Goal: Transaction & Acquisition: Purchase product/service

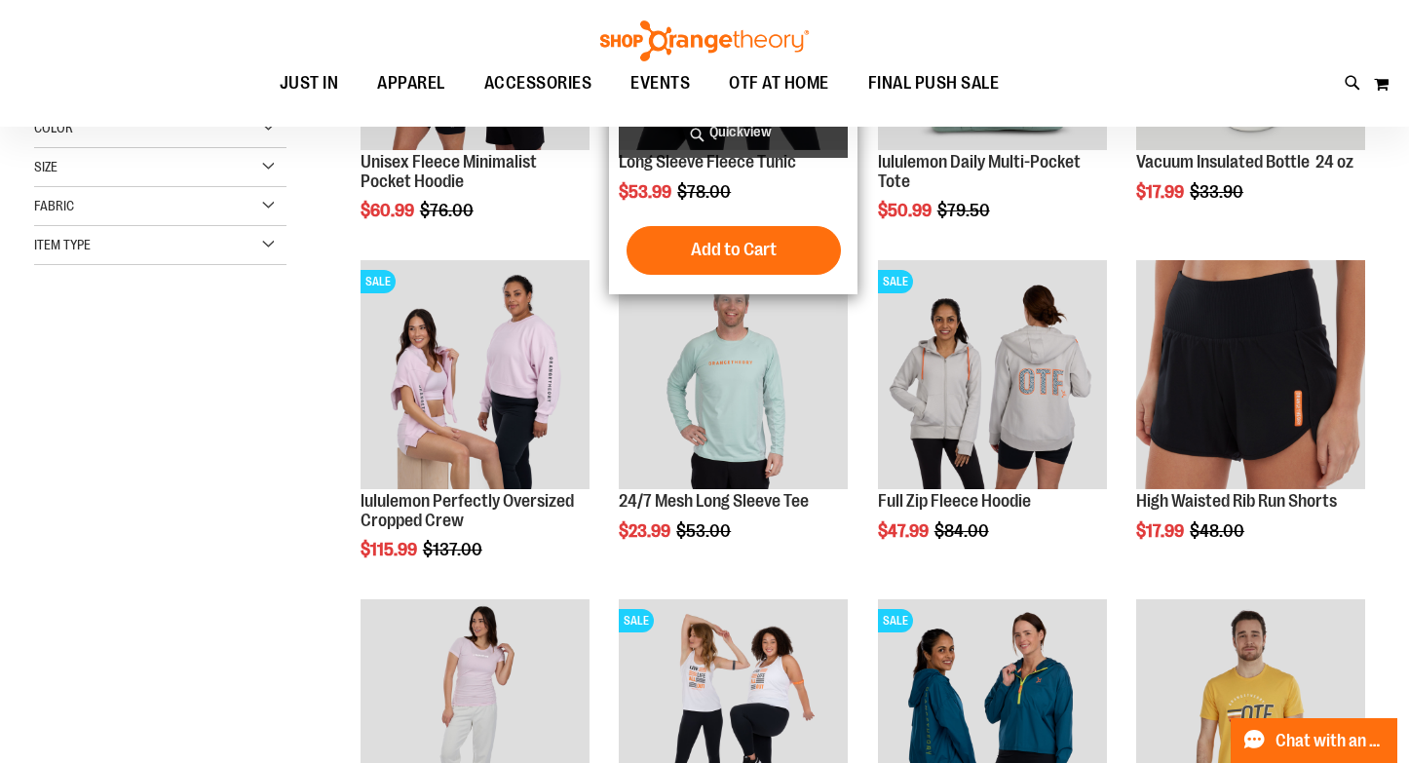
scroll to position [320, 0]
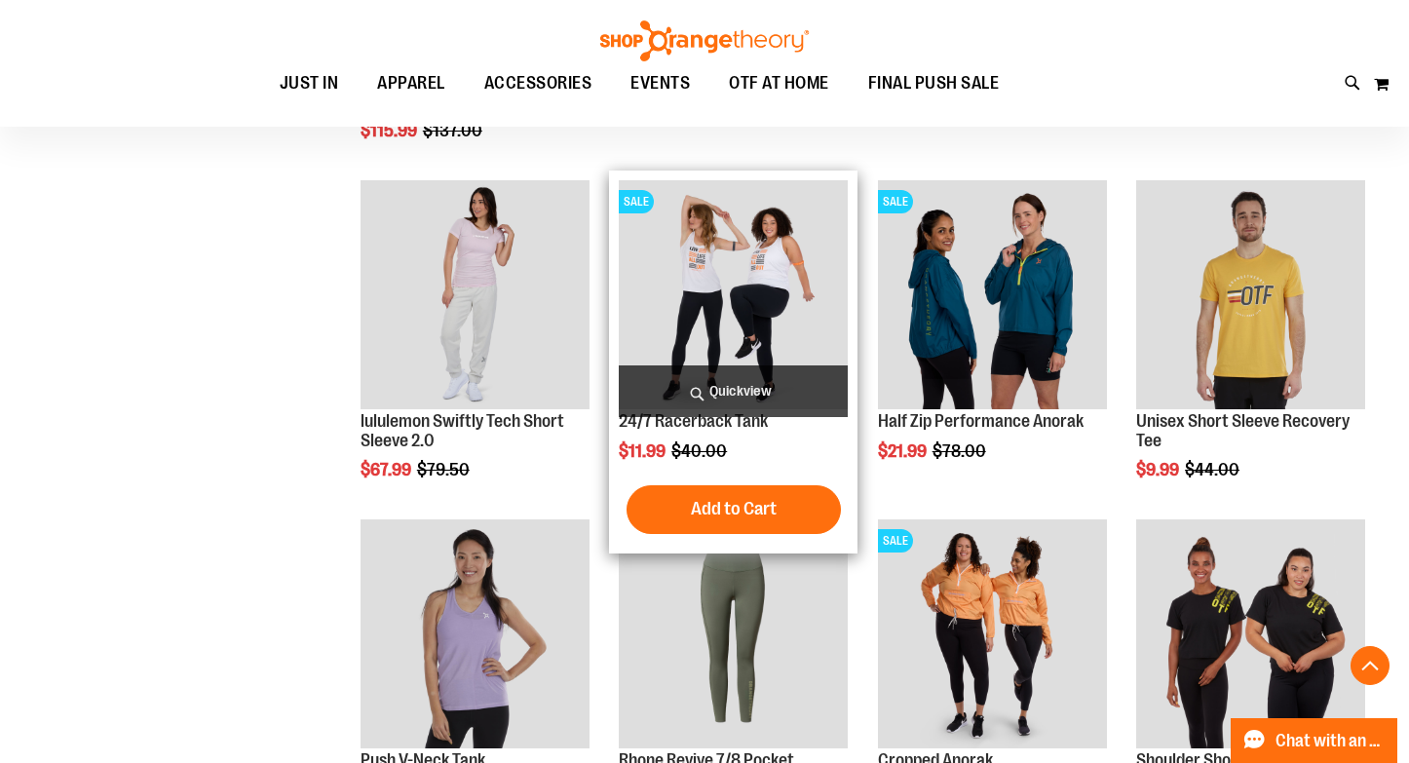
scroll to position [749, 0]
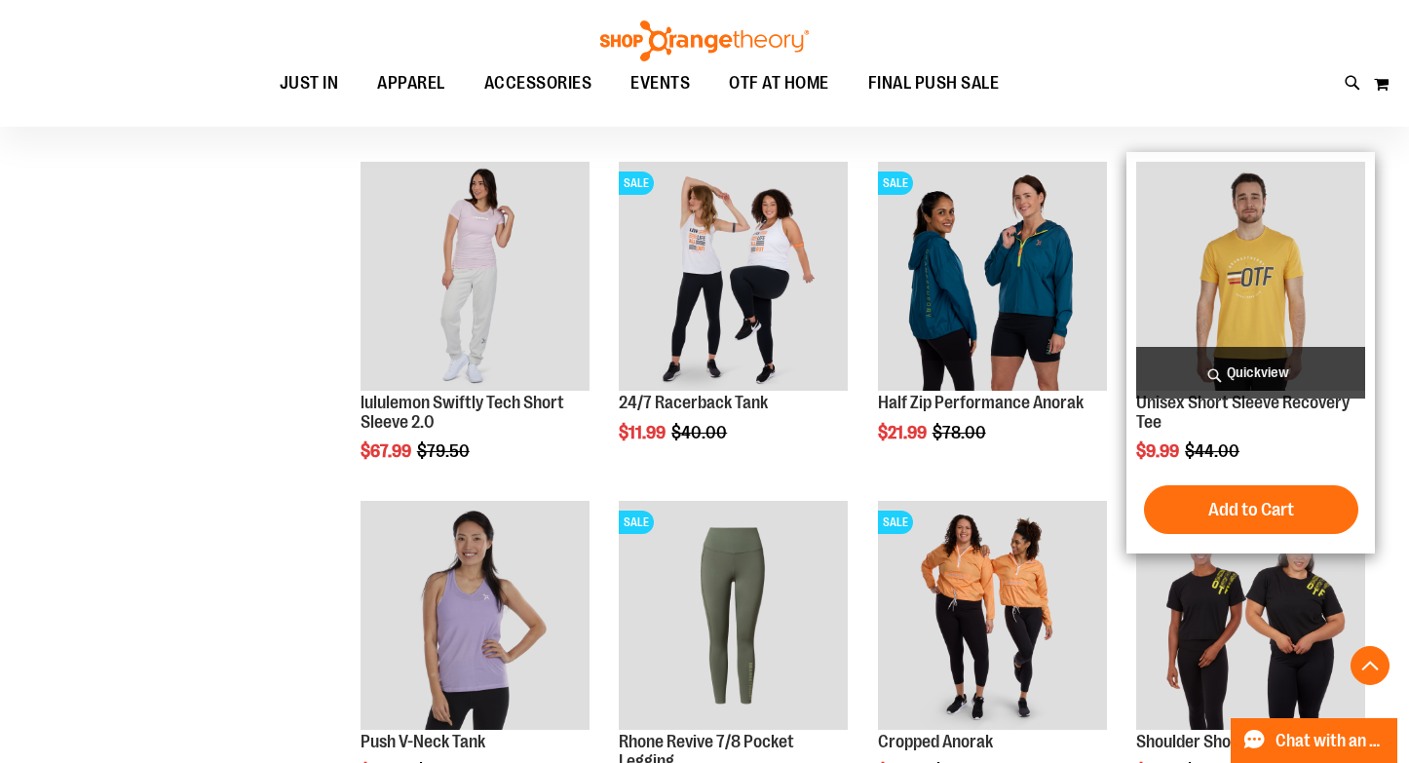
click at [1240, 286] on img "product" at bounding box center [1250, 276] width 229 height 229
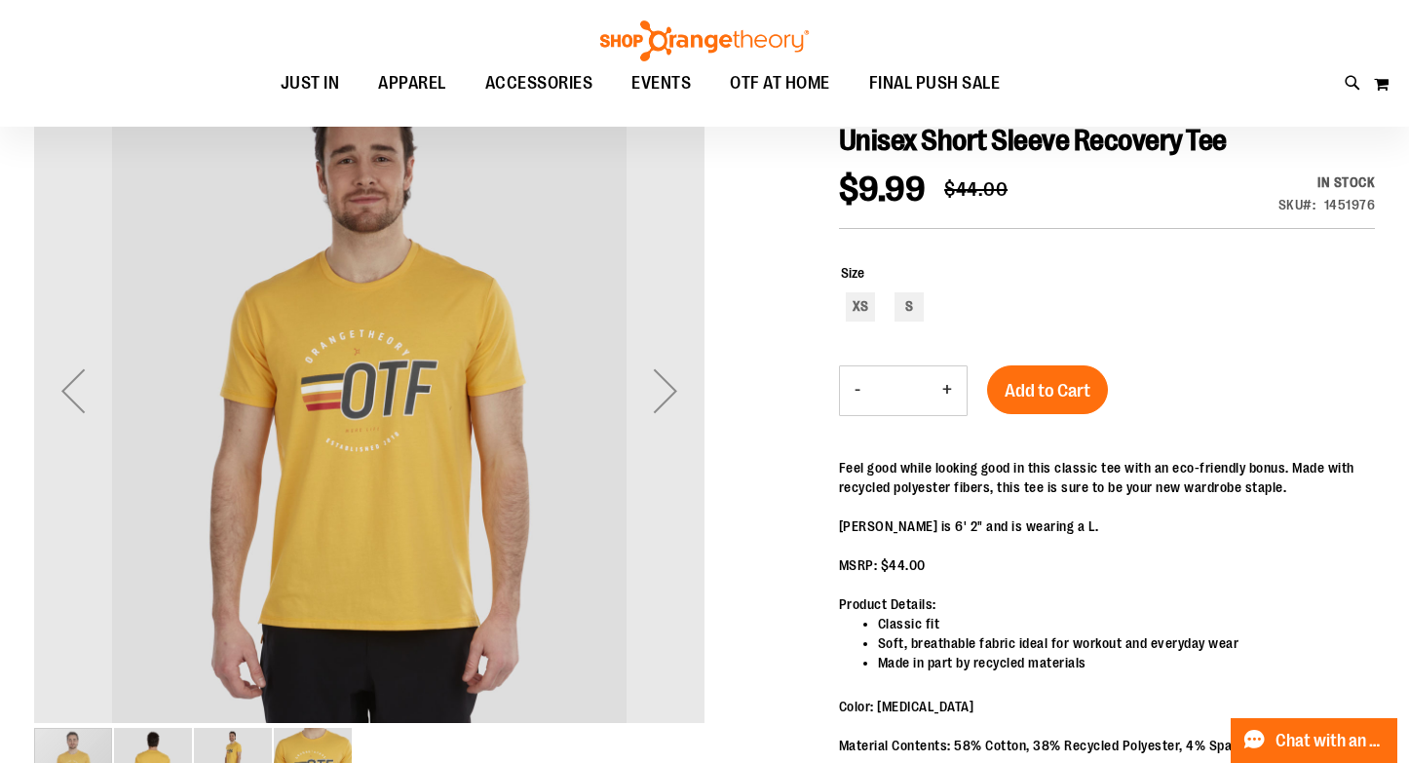
scroll to position [245, 0]
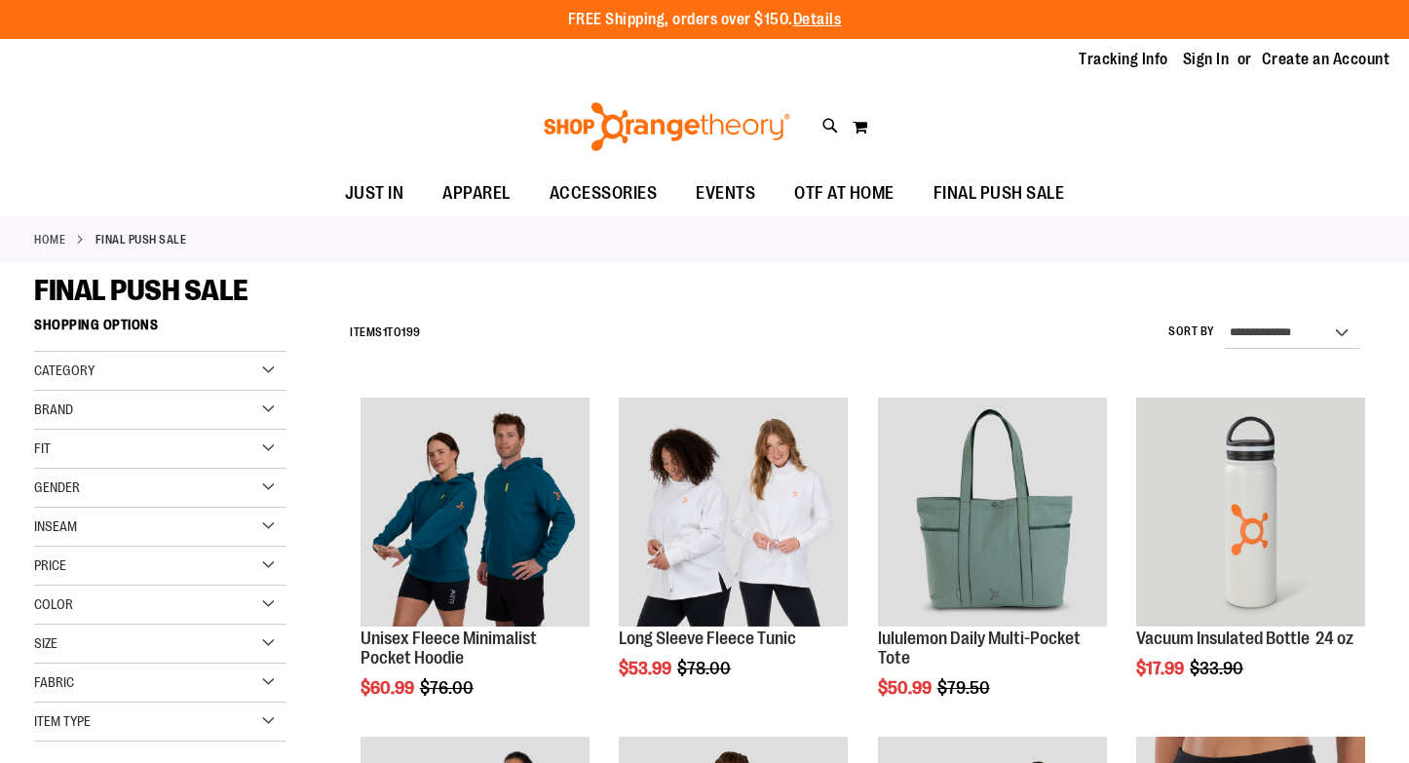
scroll to position [749, 0]
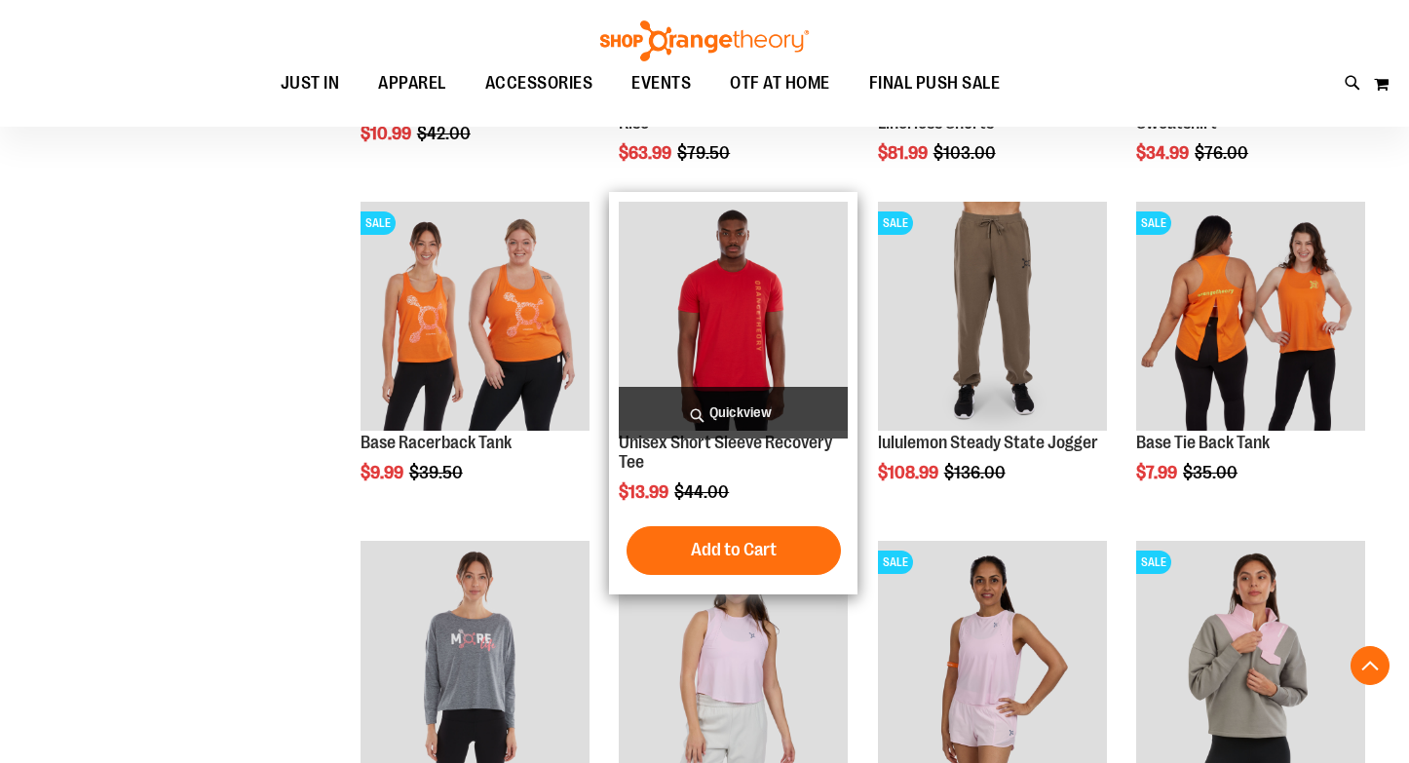
scroll to position [1682, 0]
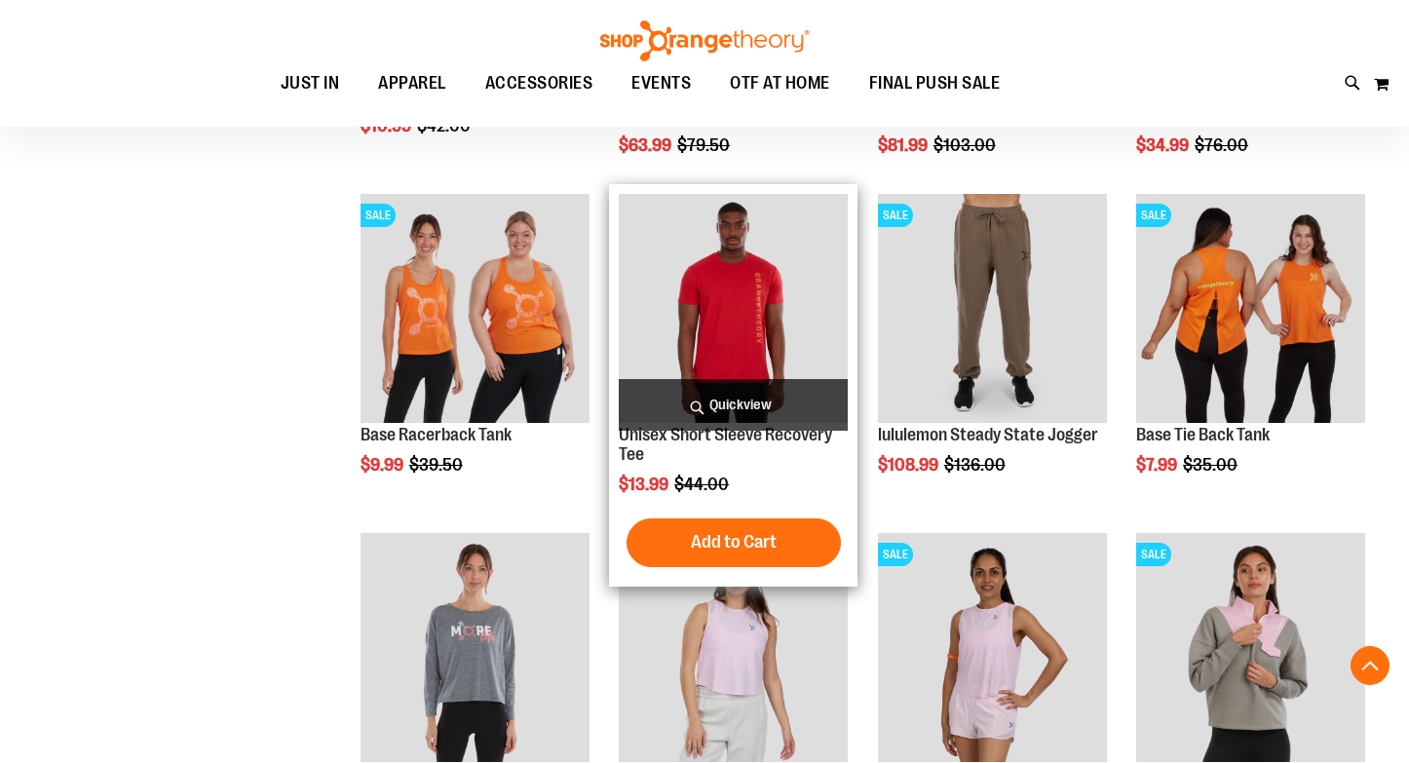
click at [729, 324] on img "product" at bounding box center [733, 308] width 229 height 229
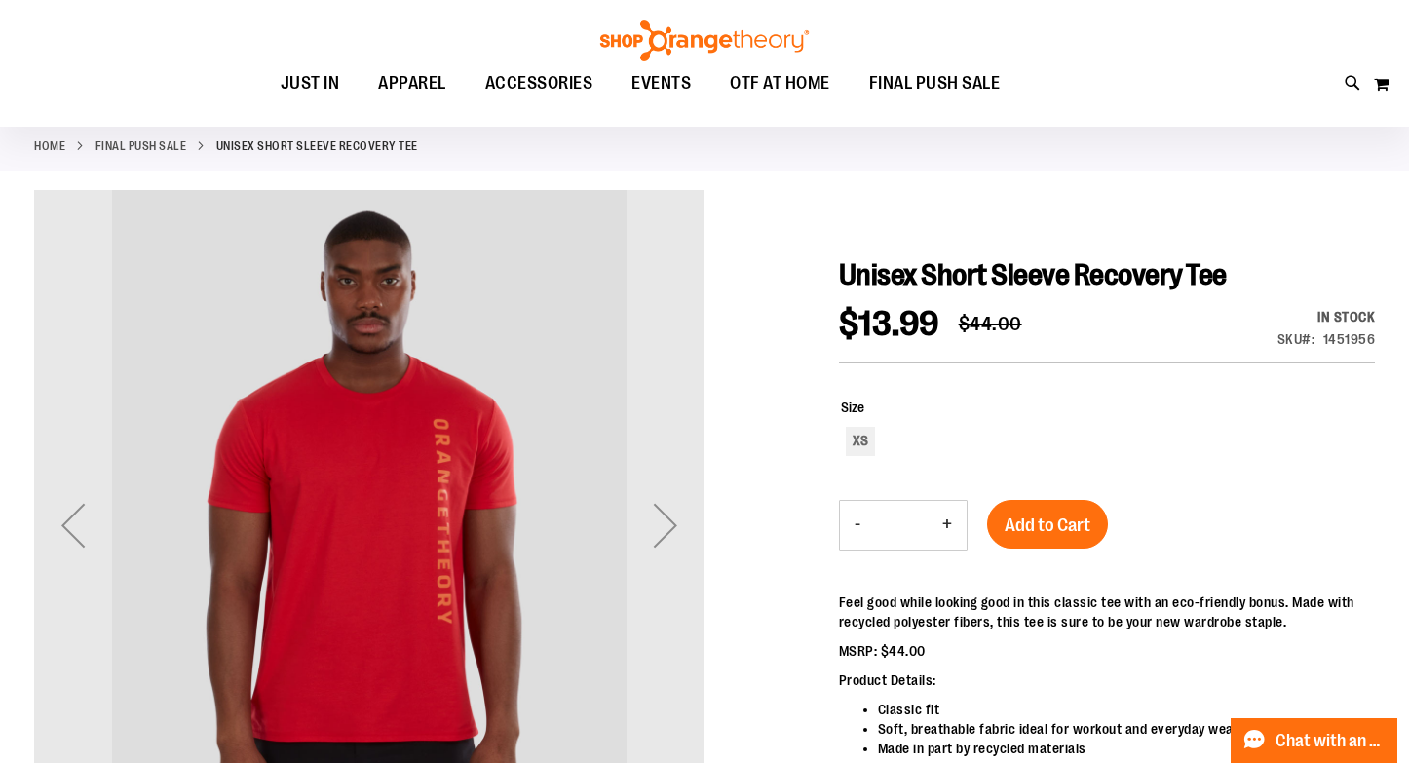
scroll to position [97, 0]
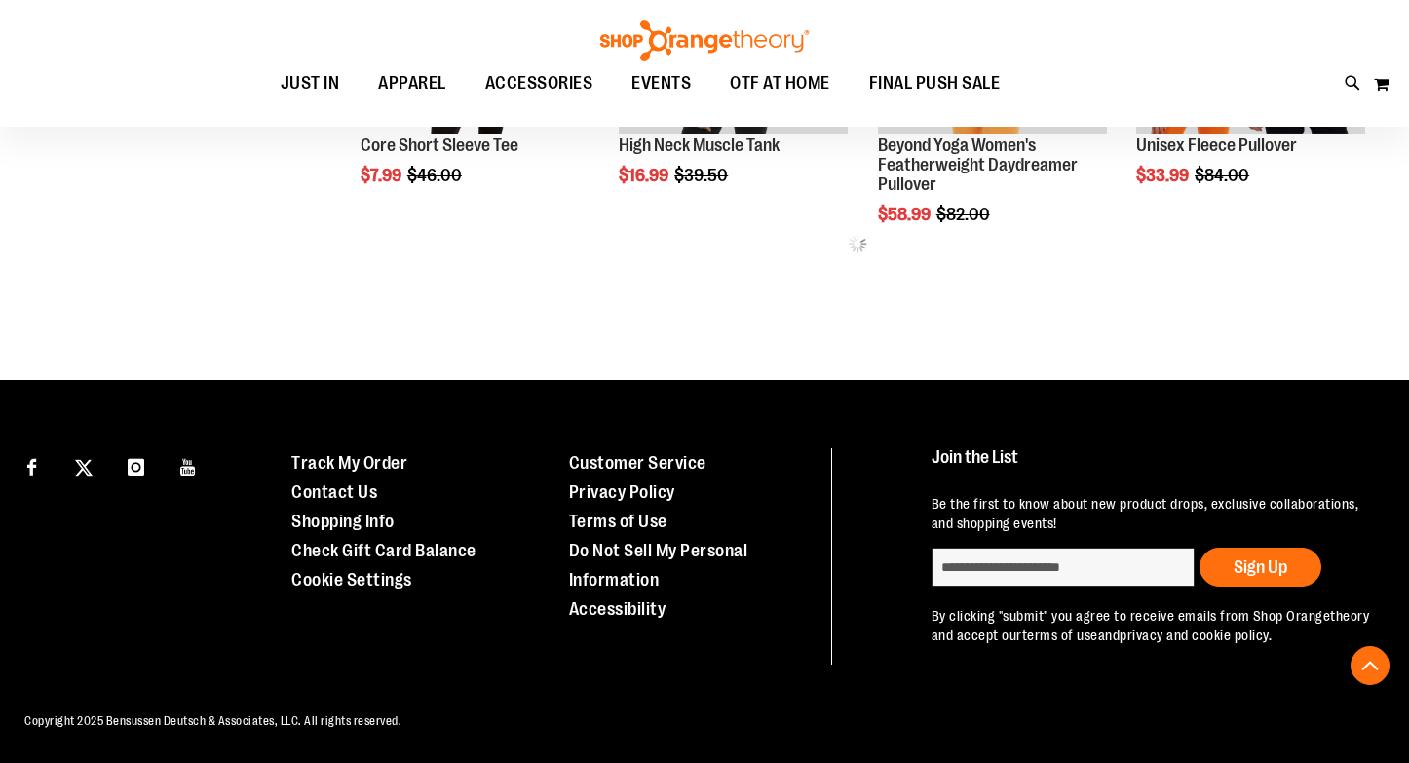
scroll to position [954, 0]
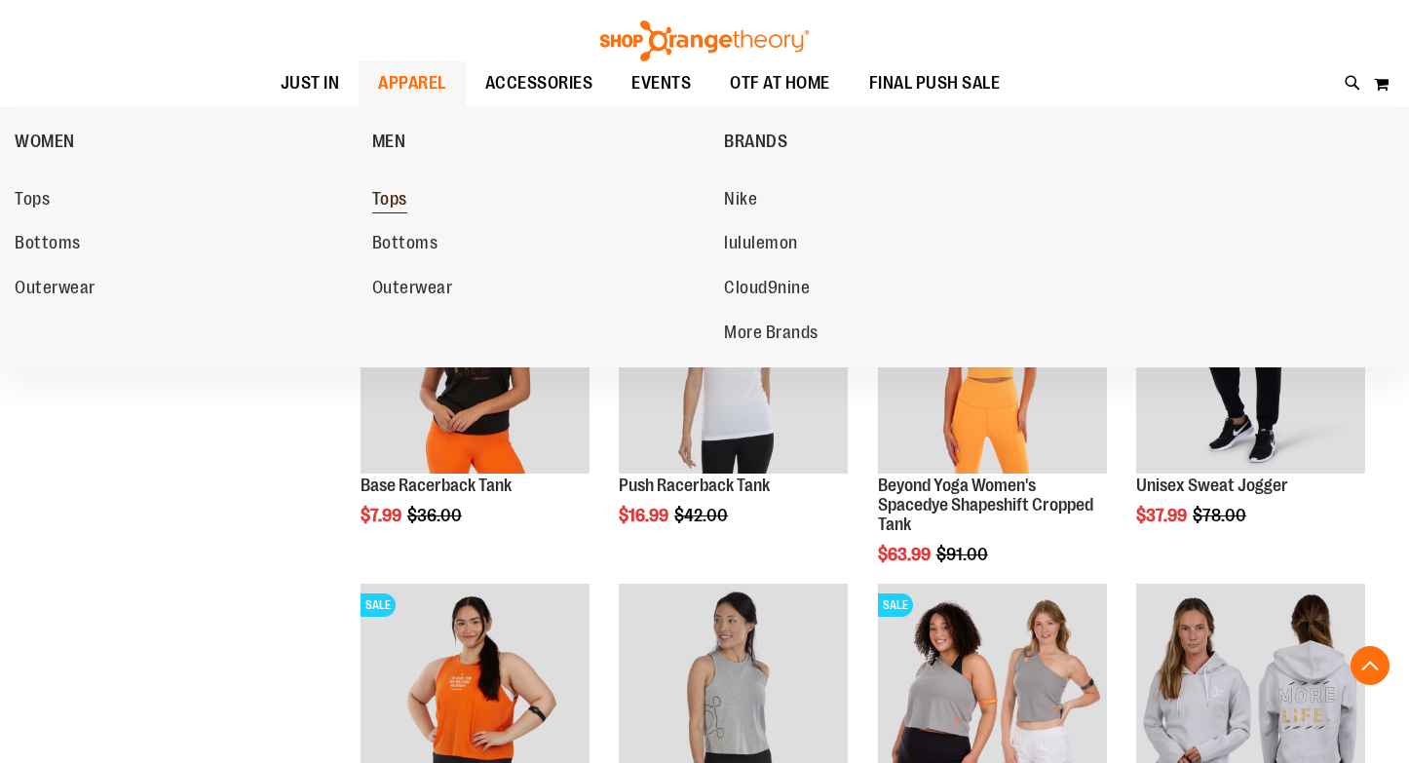
click at [391, 201] on span "Tops" at bounding box center [389, 201] width 35 height 24
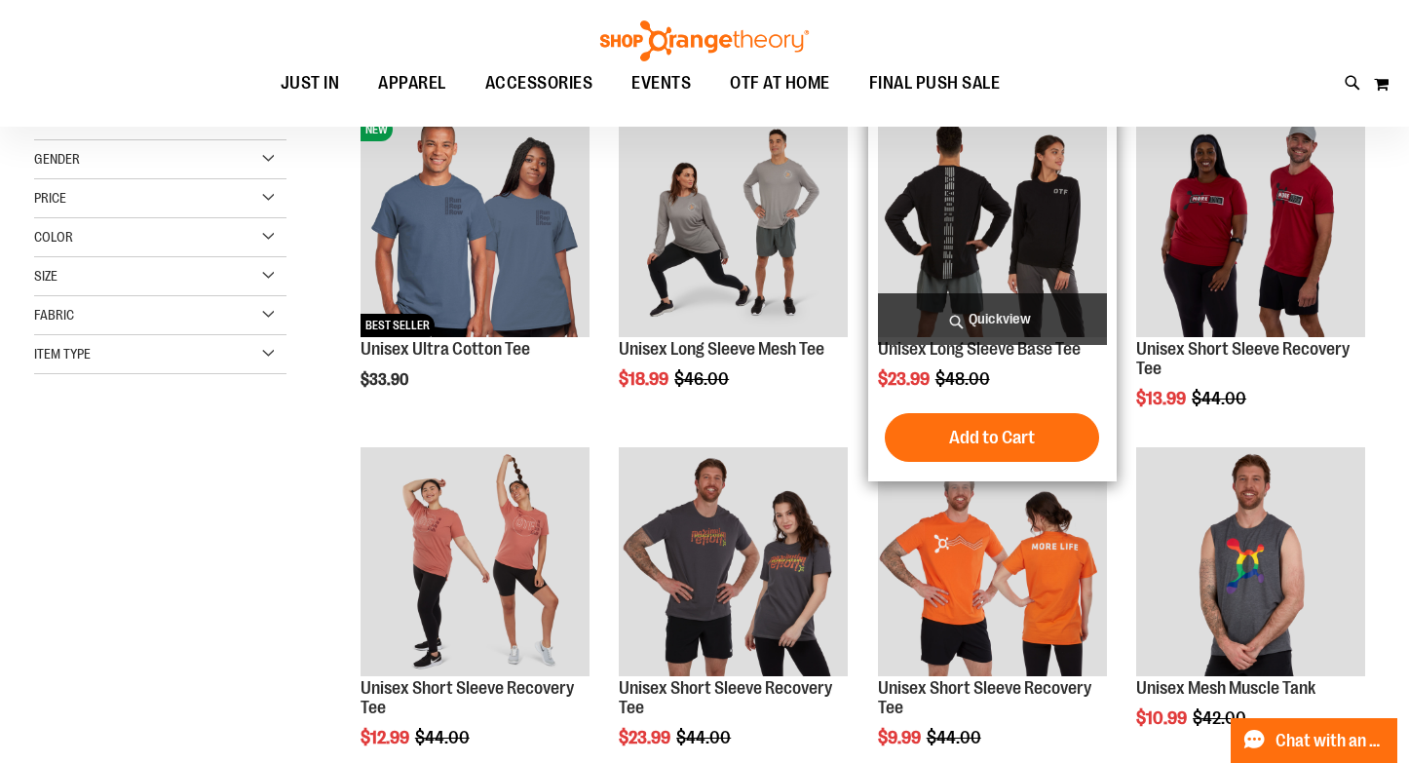
scroll to position [299, 0]
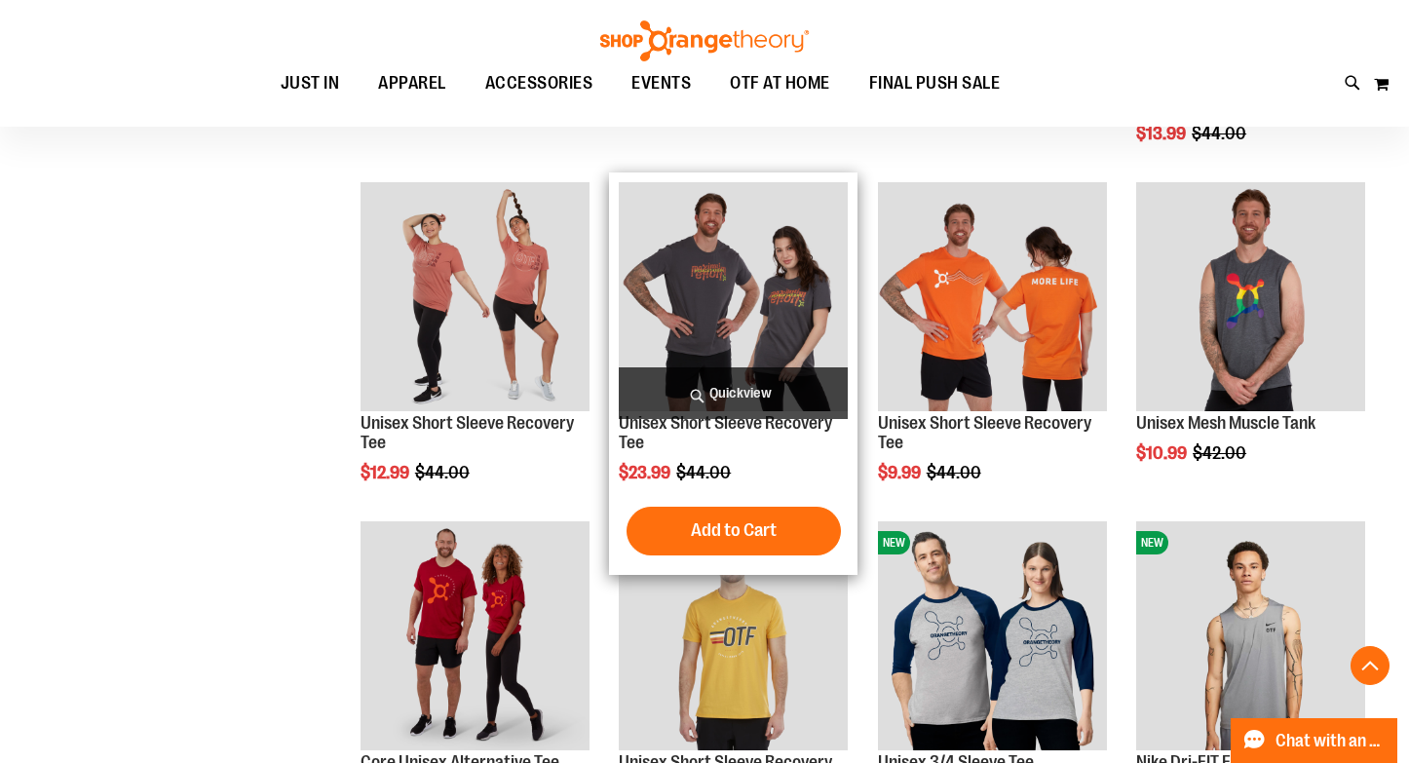
scroll to position [558, 0]
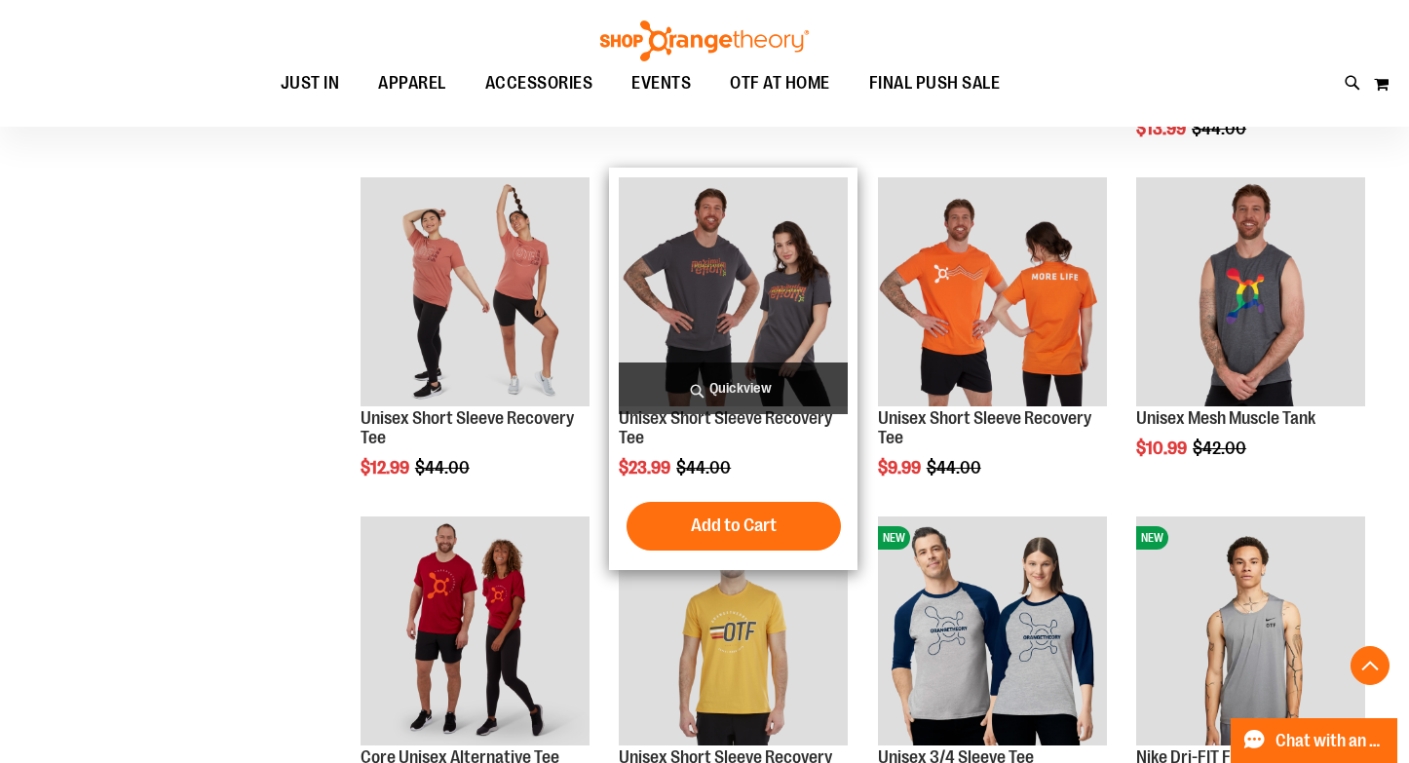
click at [752, 264] on img "product" at bounding box center [733, 291] width 229 height 229
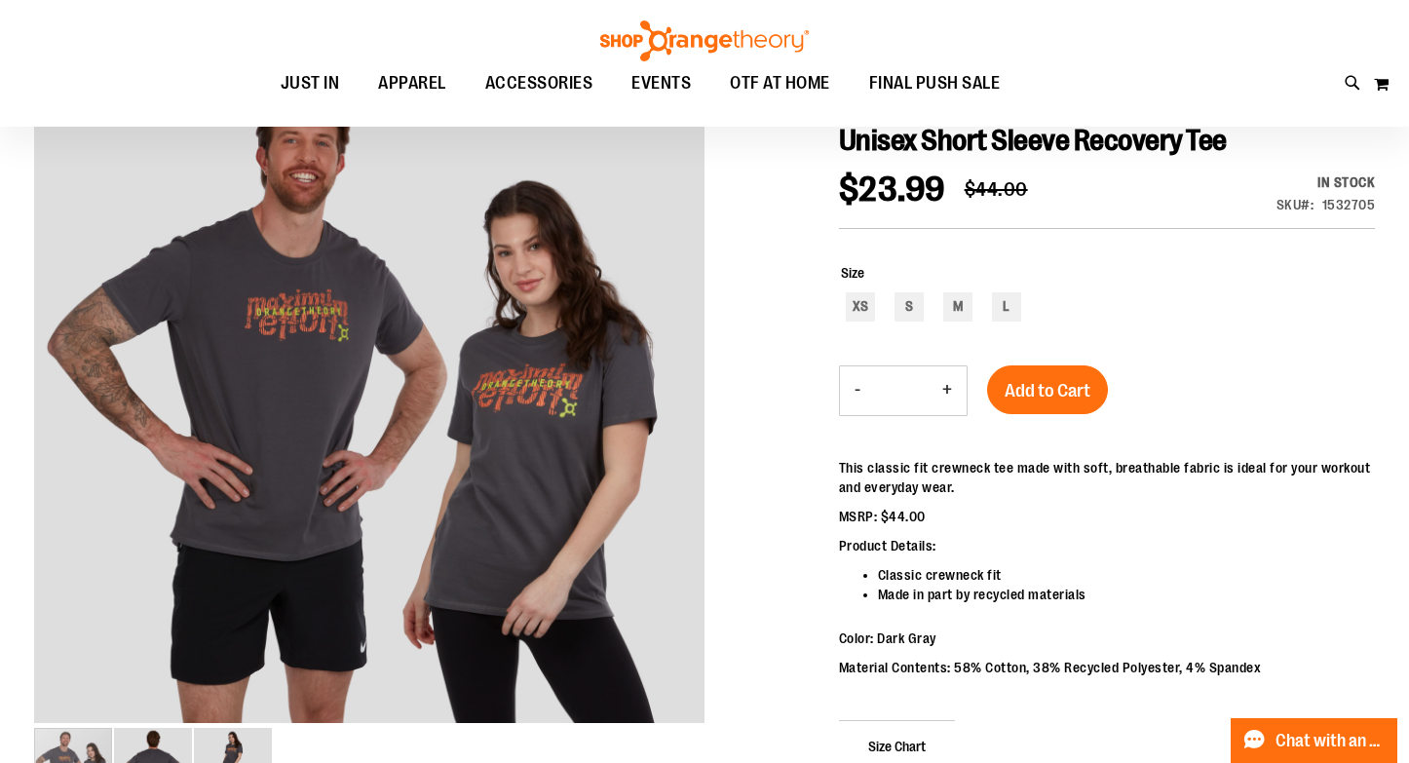
scroll to position [206, 0]
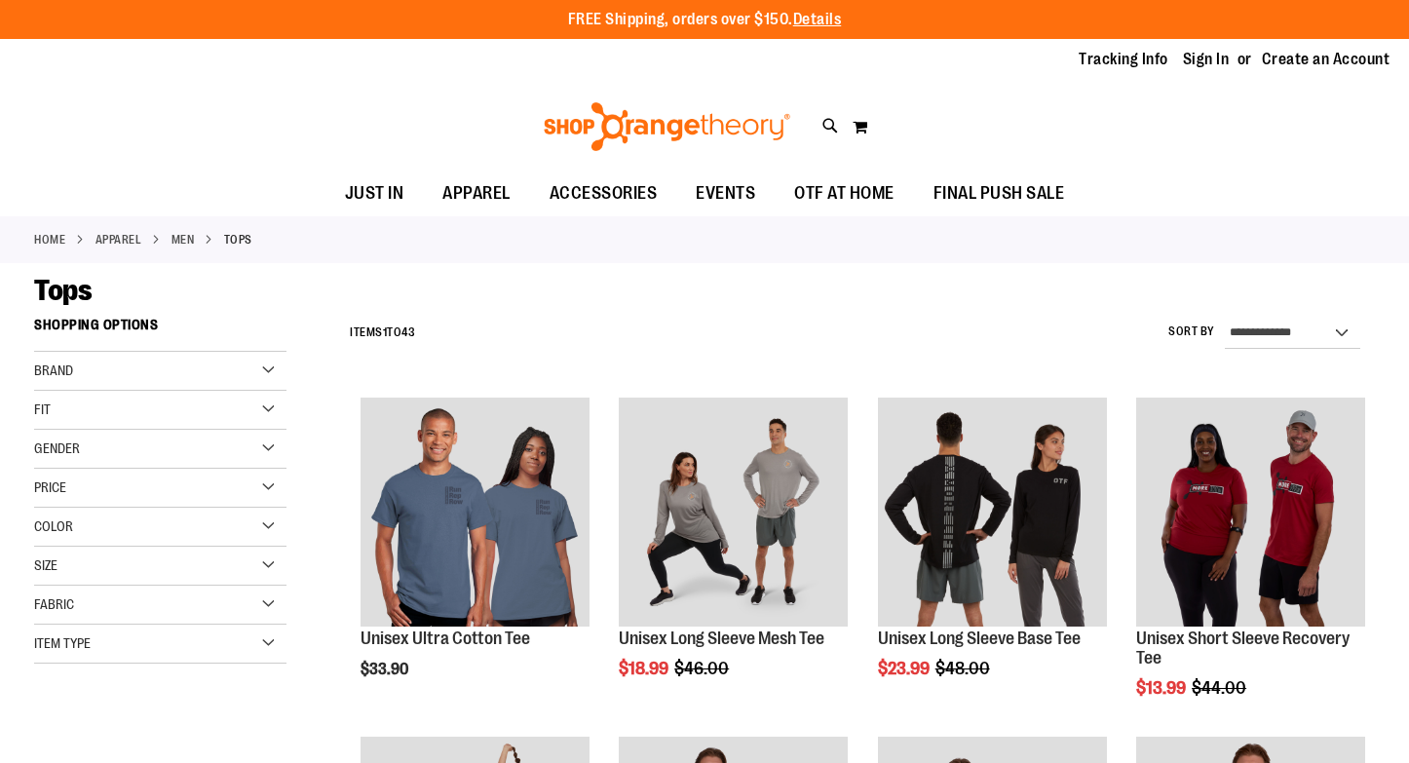
scroll to position [558, 0]
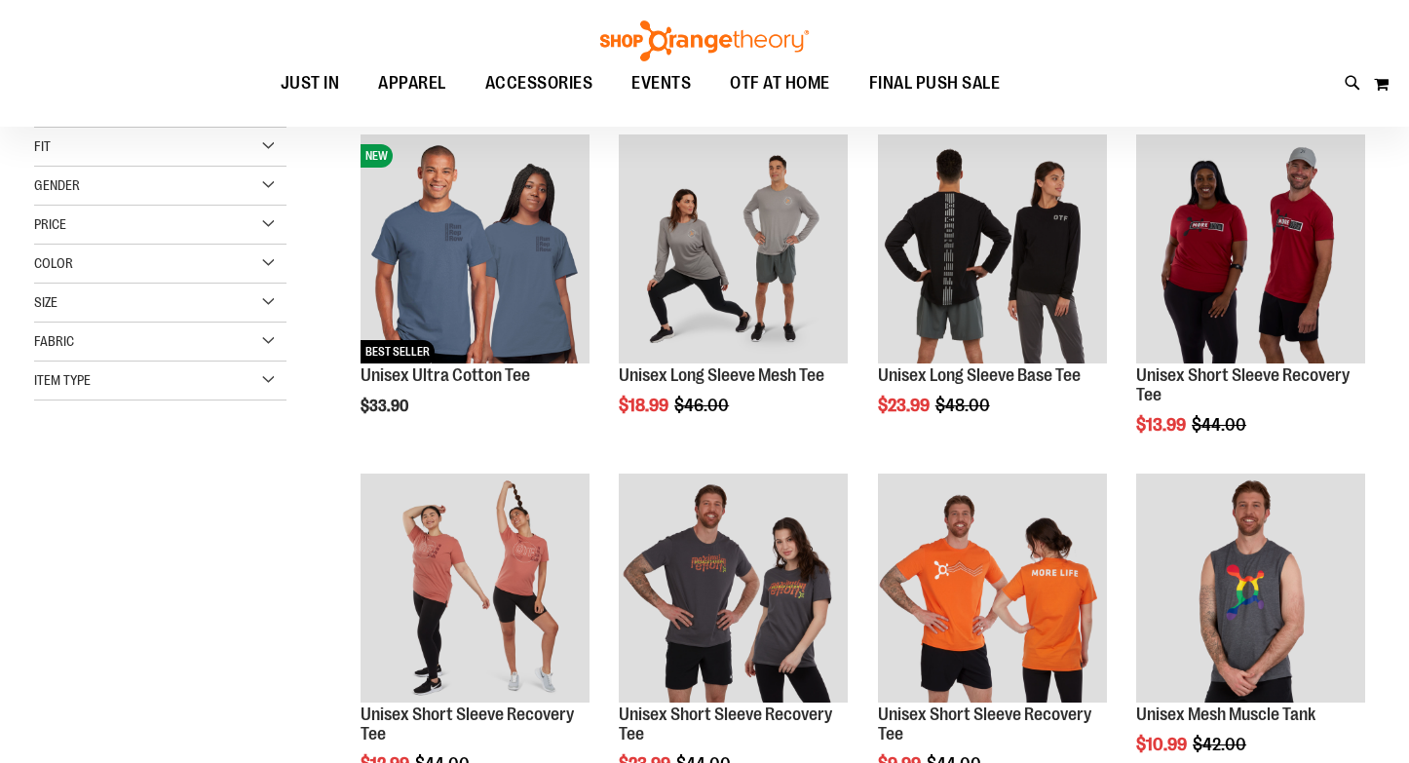
scroll to position [46, 0]
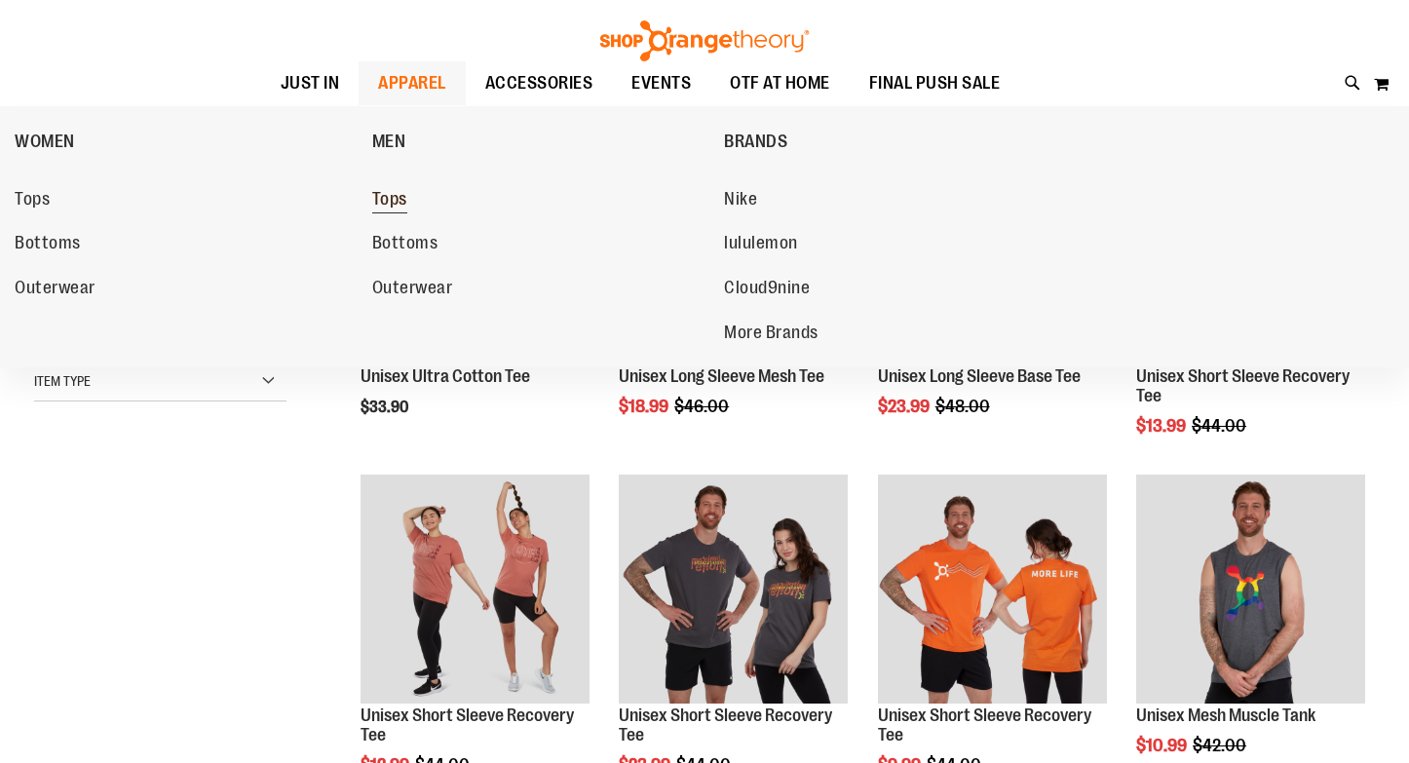
click at [390, 204] on span "Tops" at bounding box center [389, 201] width 35 height 24
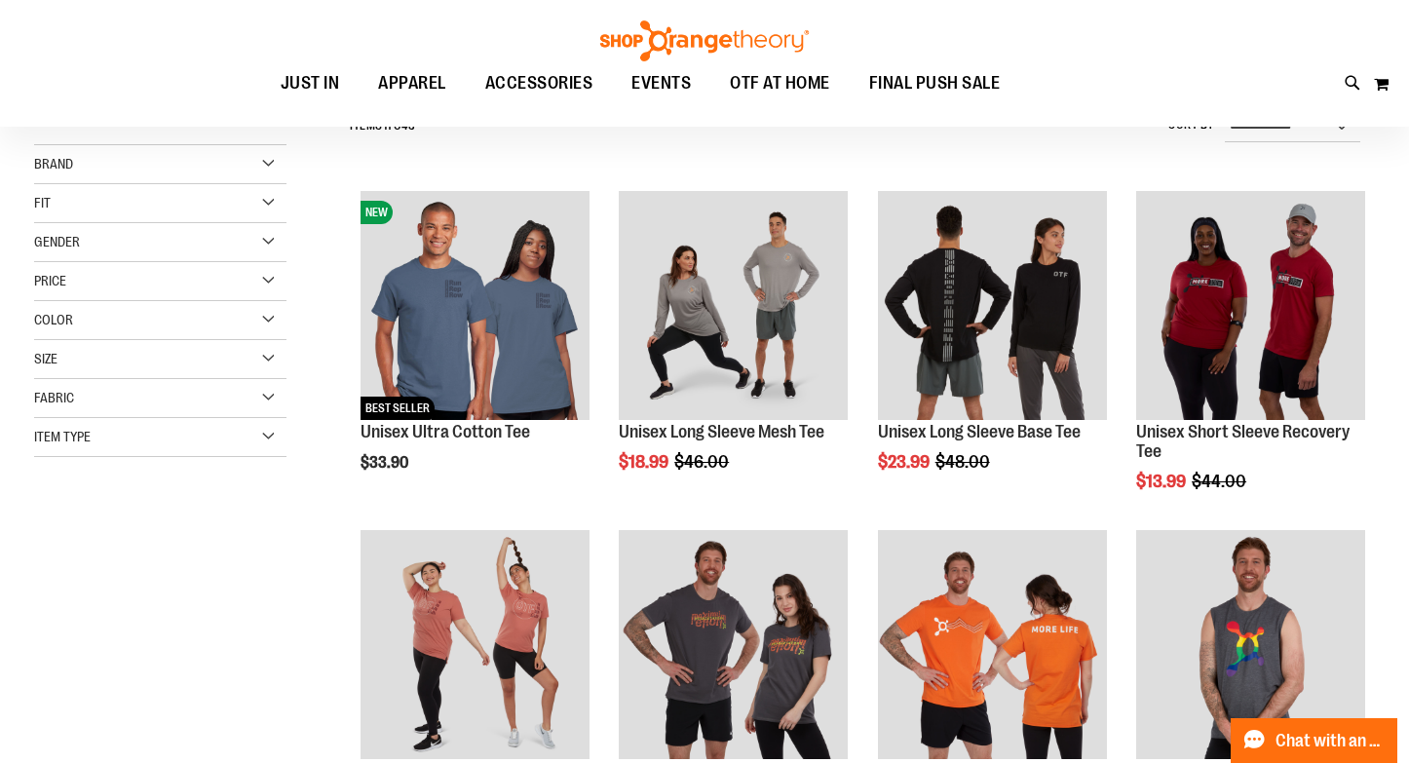
scroll to position [208, 0]
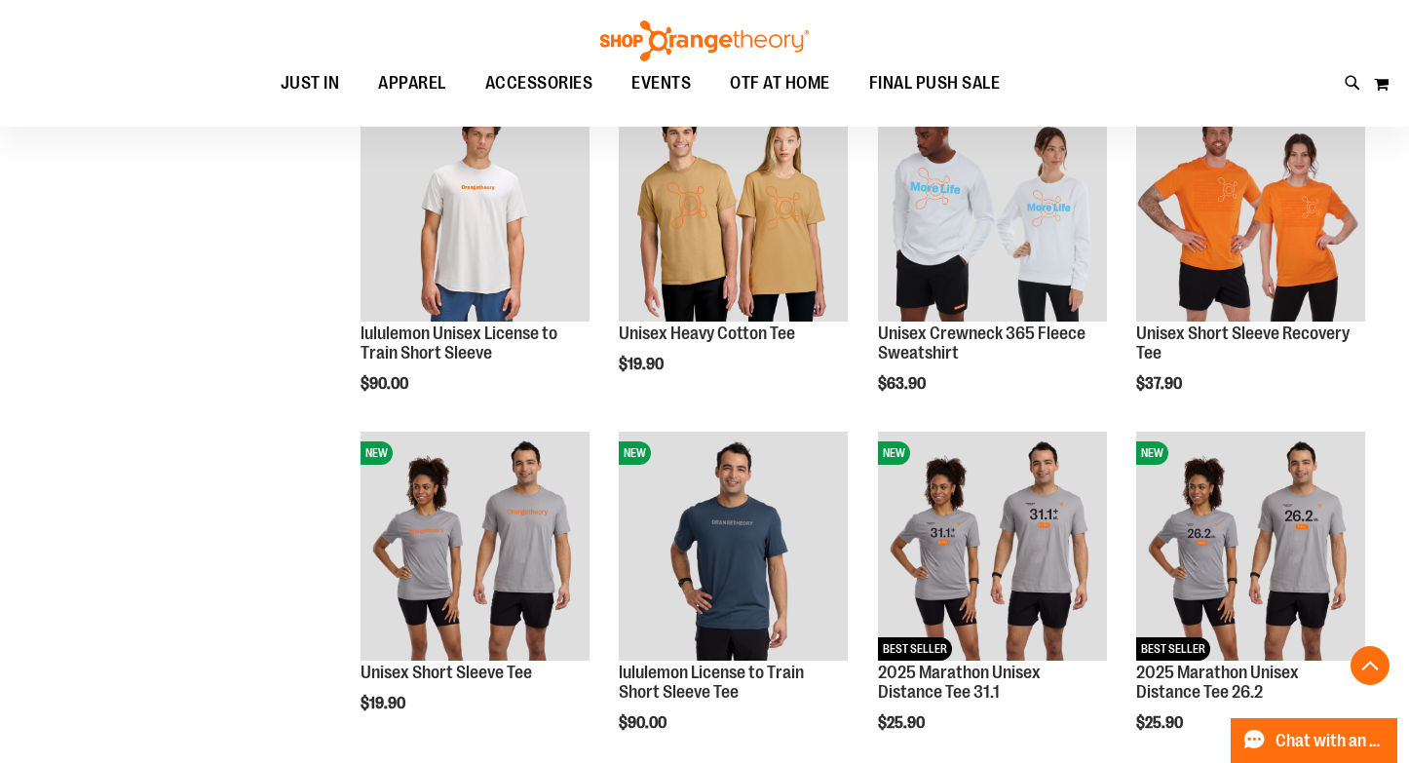
scroll to position [1326, 0]
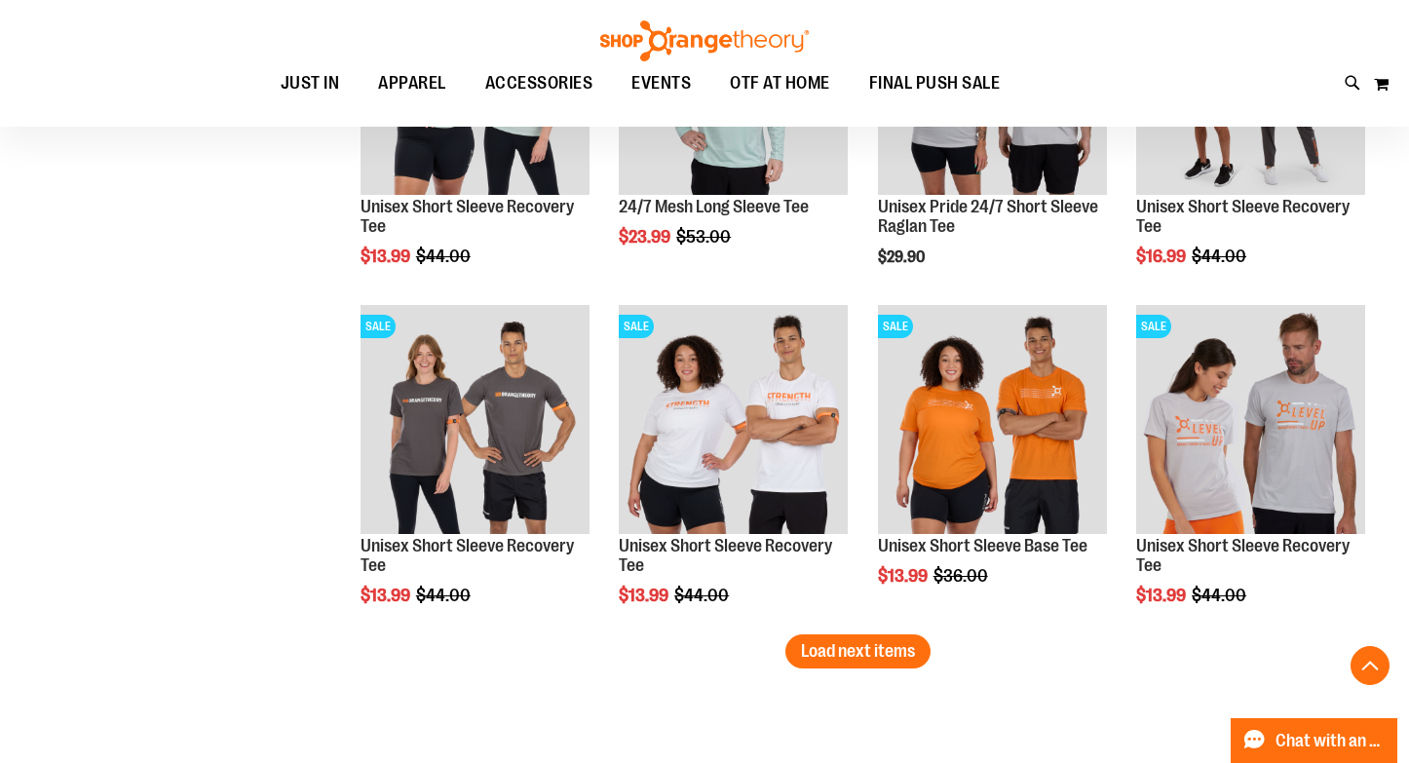
scroll to position [2805, 0]
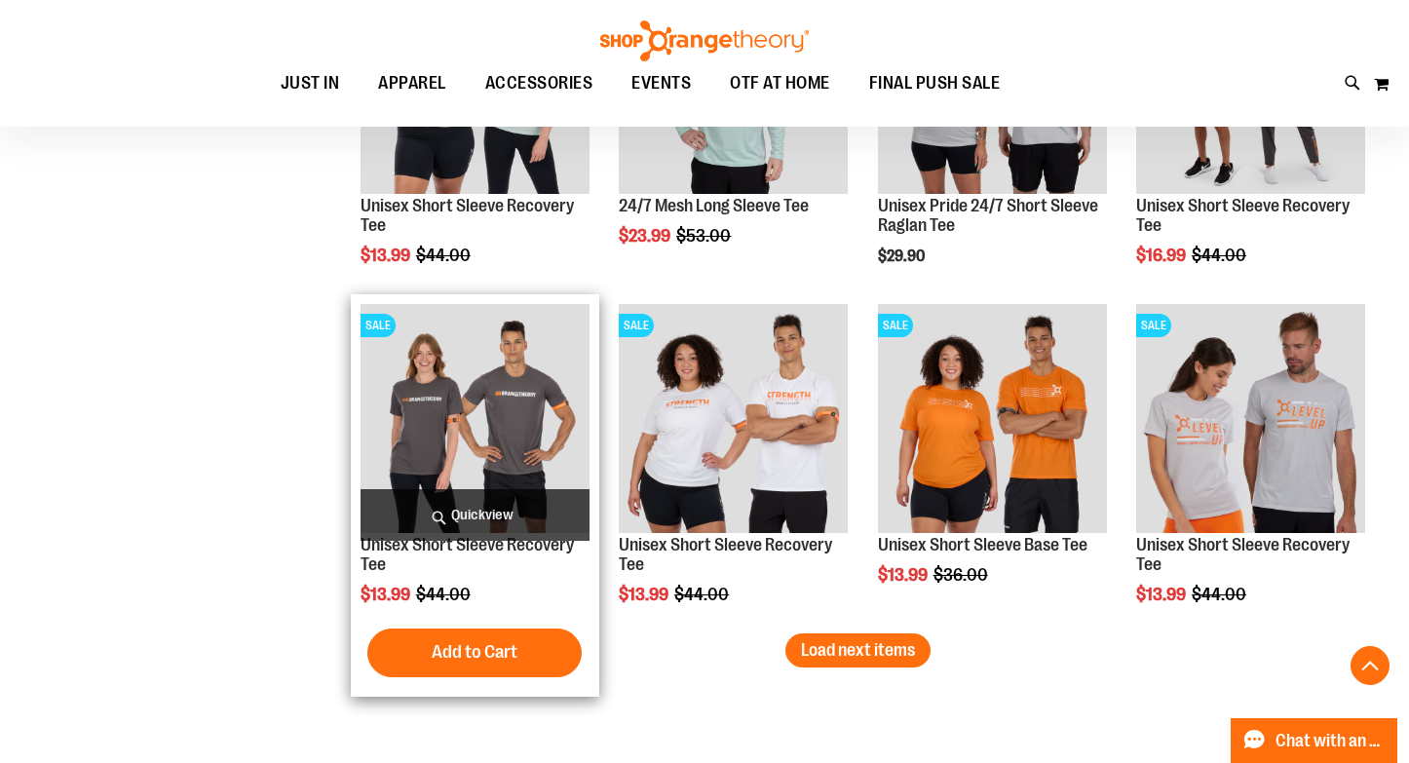
click at [530, 407] on img "product" at bounding box center [474, 418] width 229 height 229
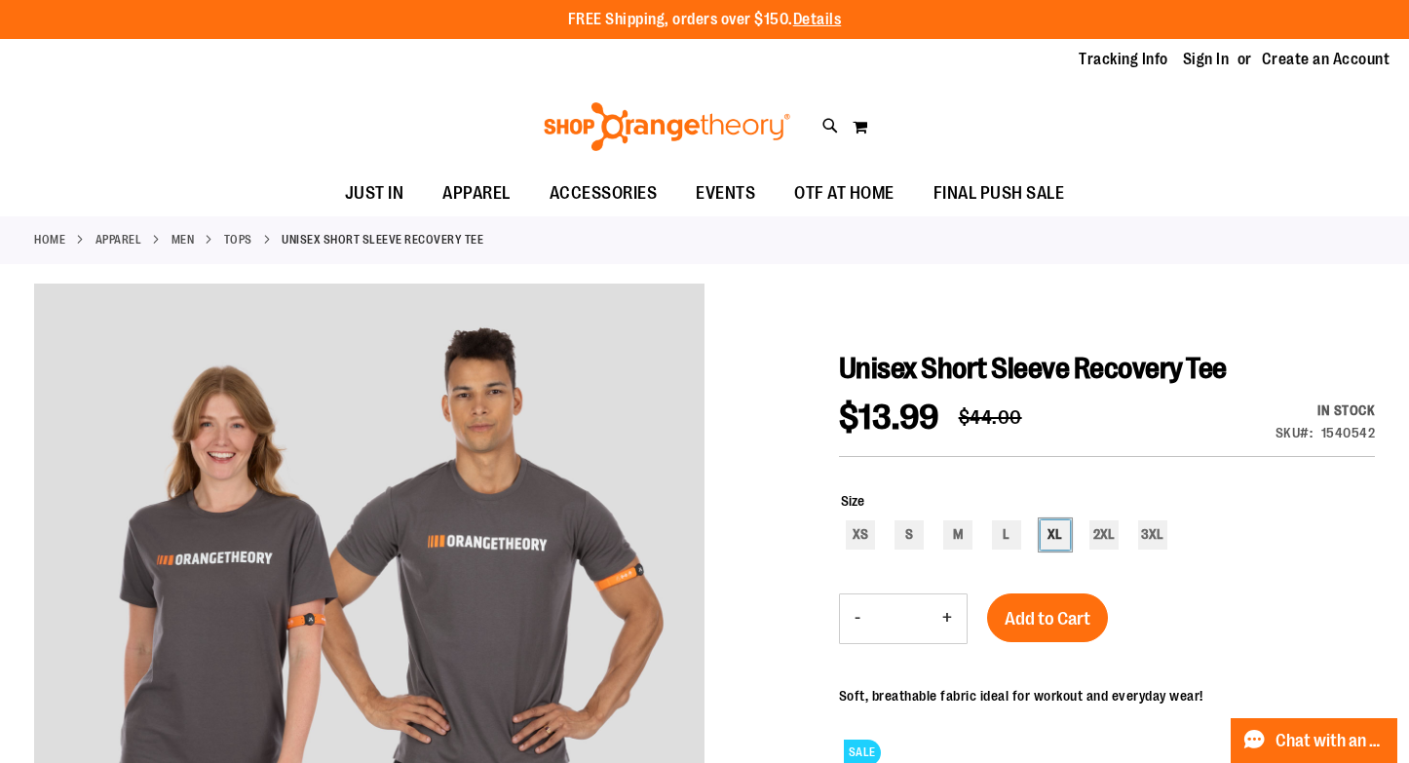
click at [1060, 531] on div "XL" at bounding box center [1054, 534] width 29 height 29
type input "***"
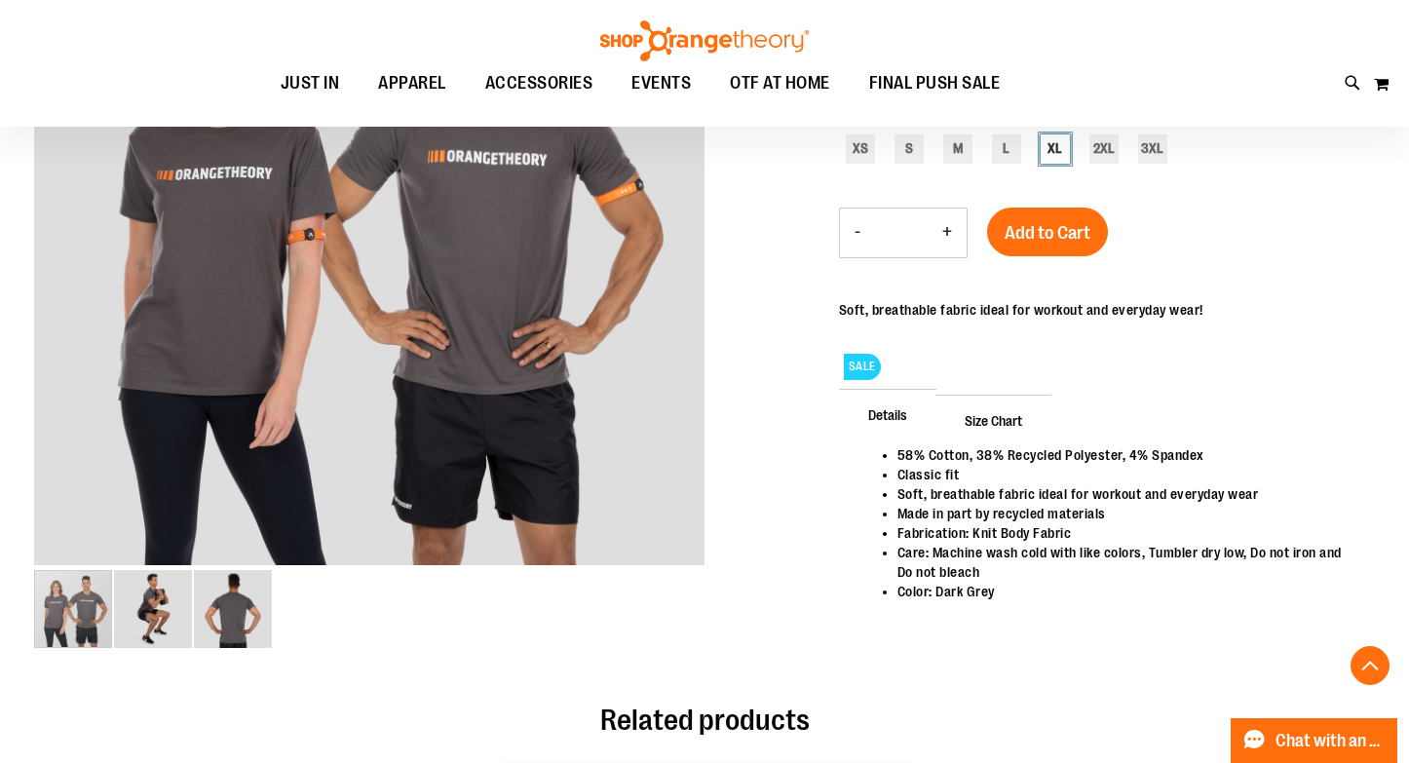
scroll to position [348, 0]
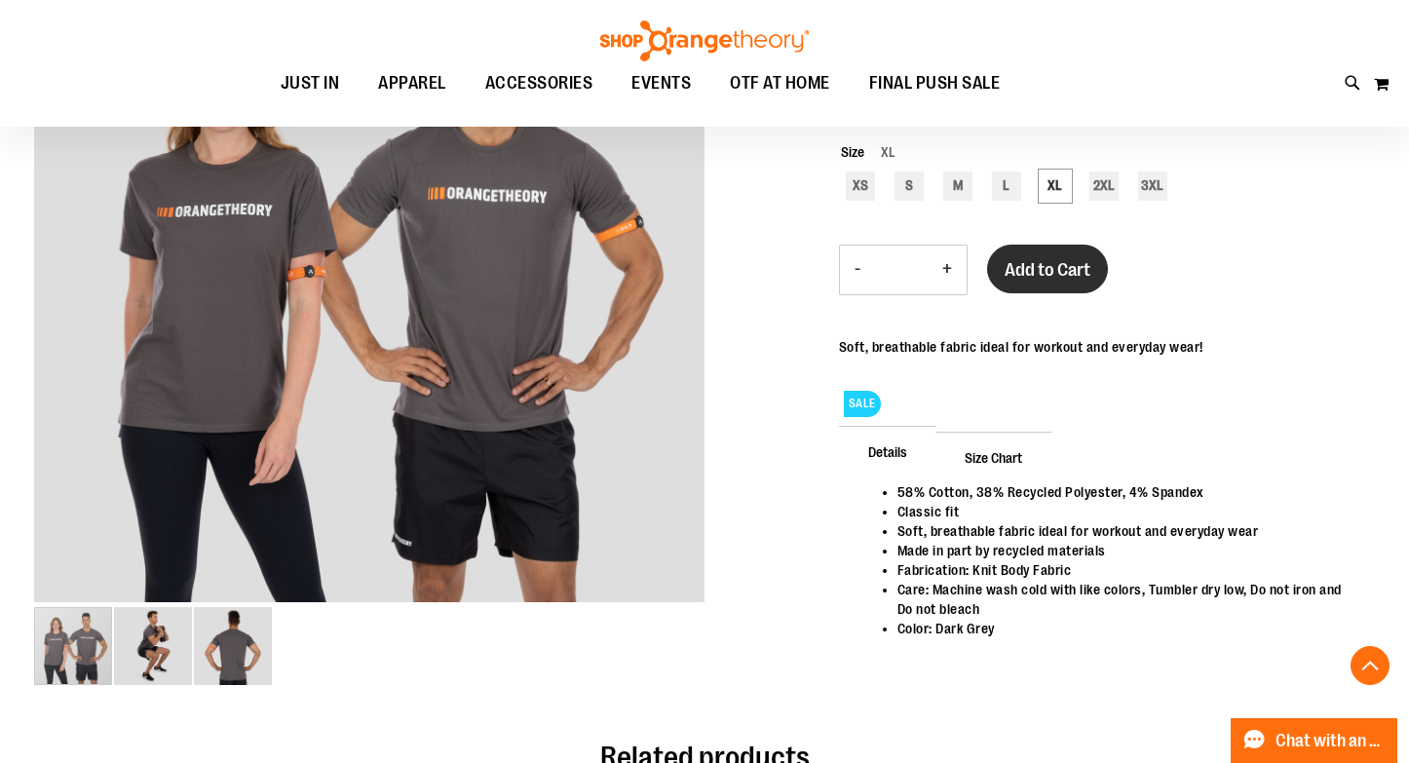
click at [1018, 273] on span "Add to Cart" at bounding box center [1047, 269] width 86 height 21
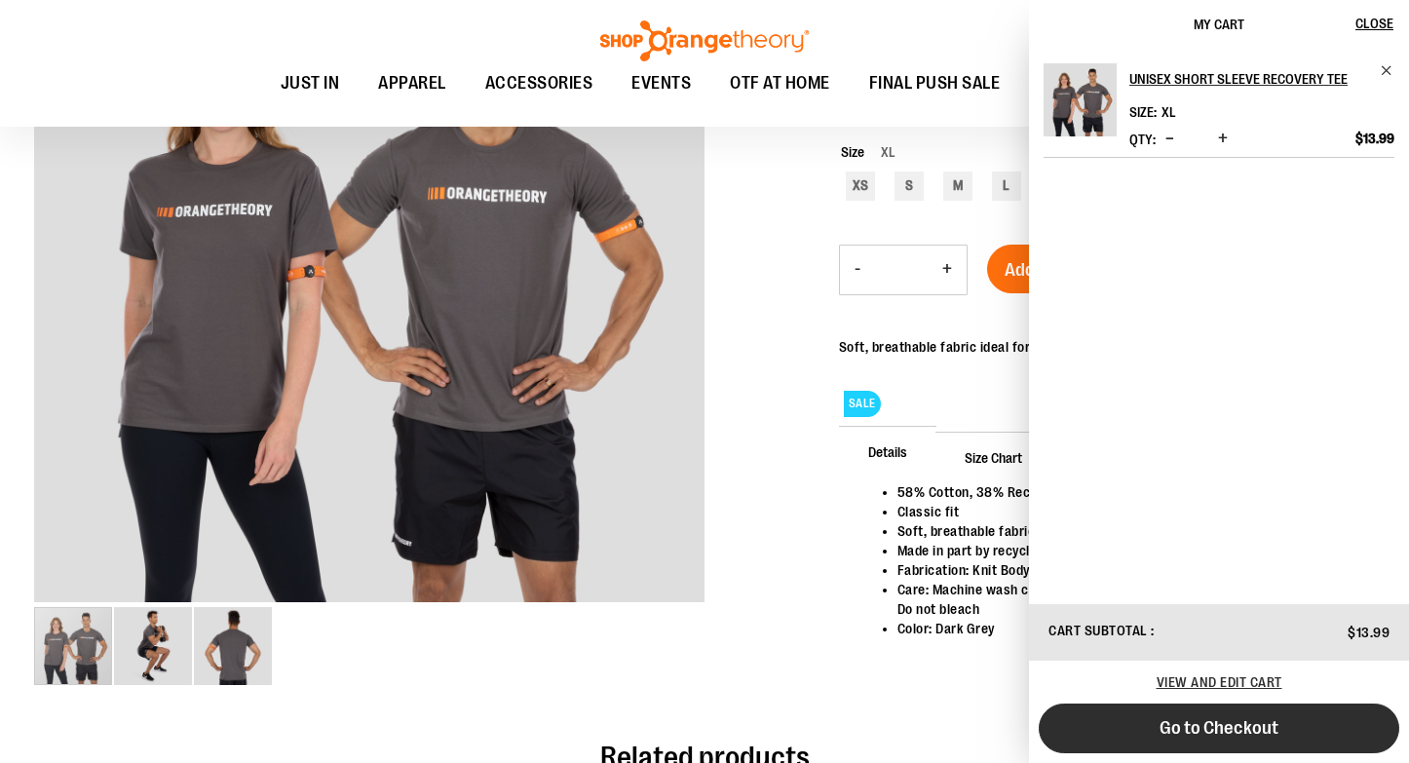
click at [1249, 716] on button "Go to Checkout" at bounding box center [1218, 728] width 360 height 50
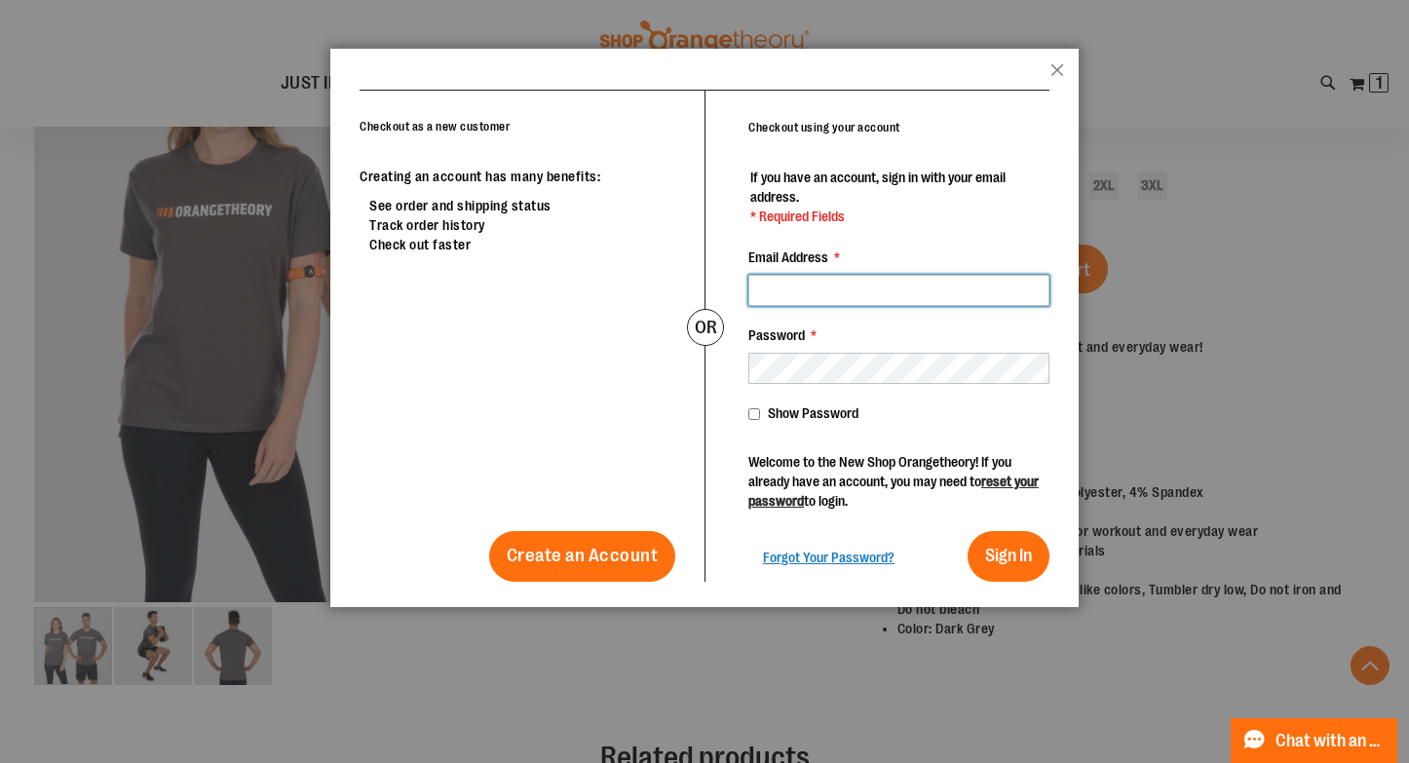
type input "**********"
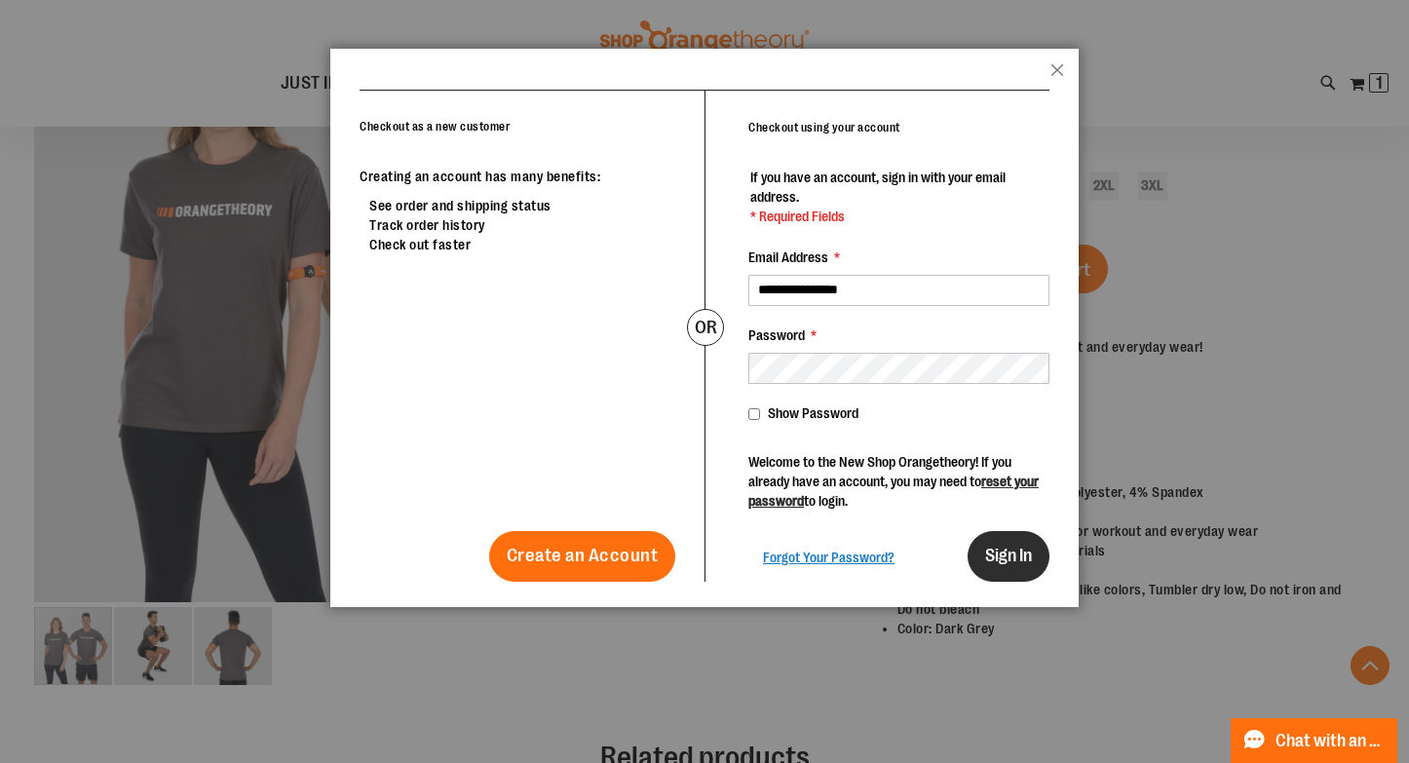
click at [985, 542] on button "Sign In" at bounding box center [1008, 556] width 82 height 51
click at [1006, 564] on button "Sign In" at bounding box center [1008, 556] width 82 height 51
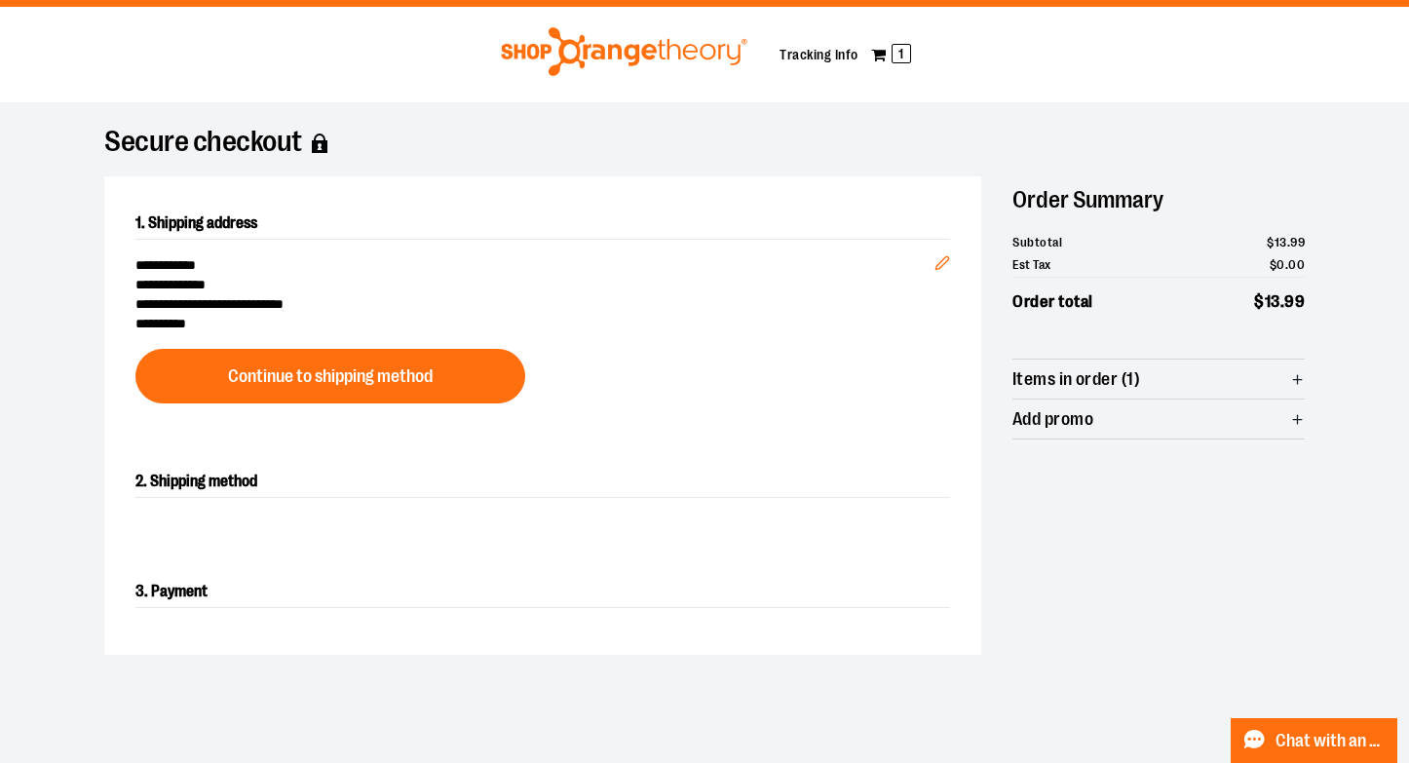
scroll to position [38, 0]
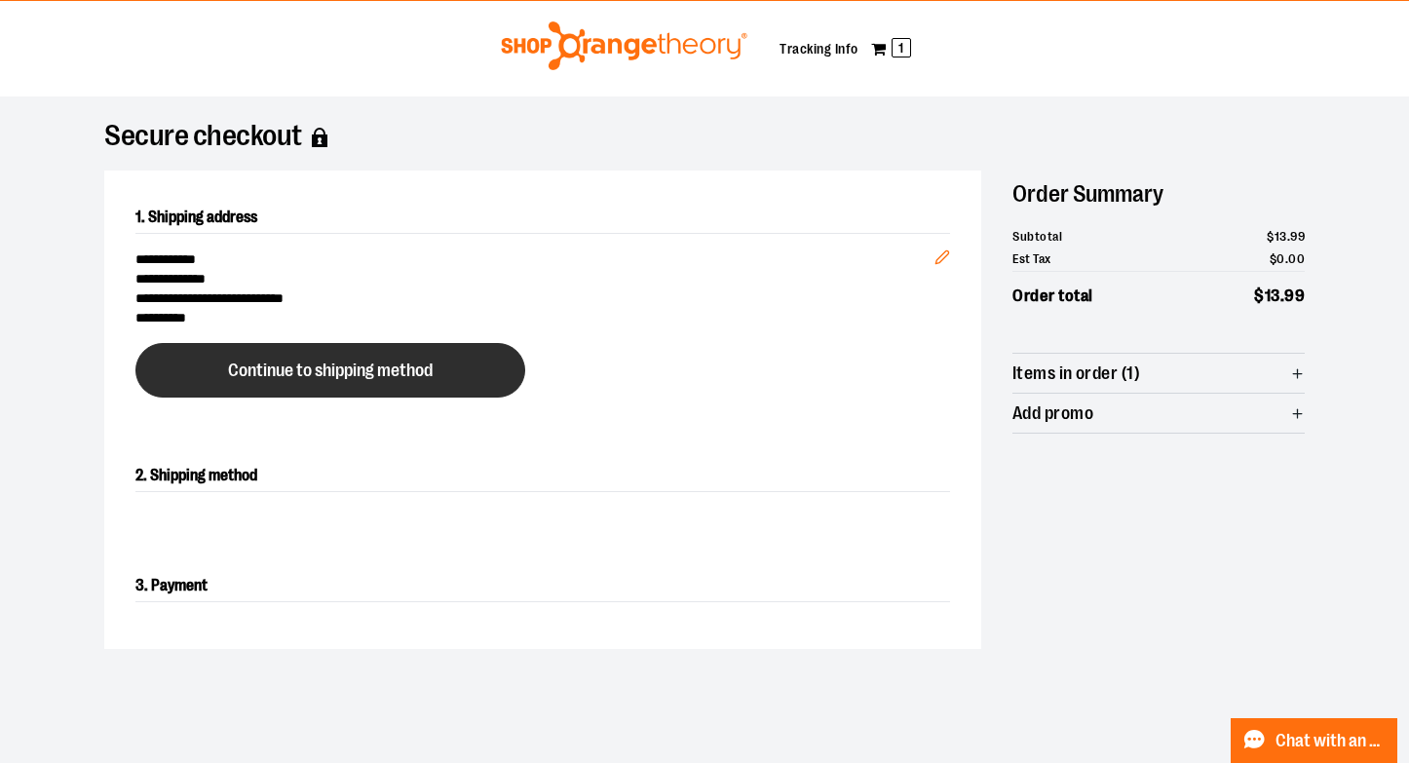
click at [465, 368] on button "Continue to shipping method" at bounding box center [330, 370] width 390 height 55
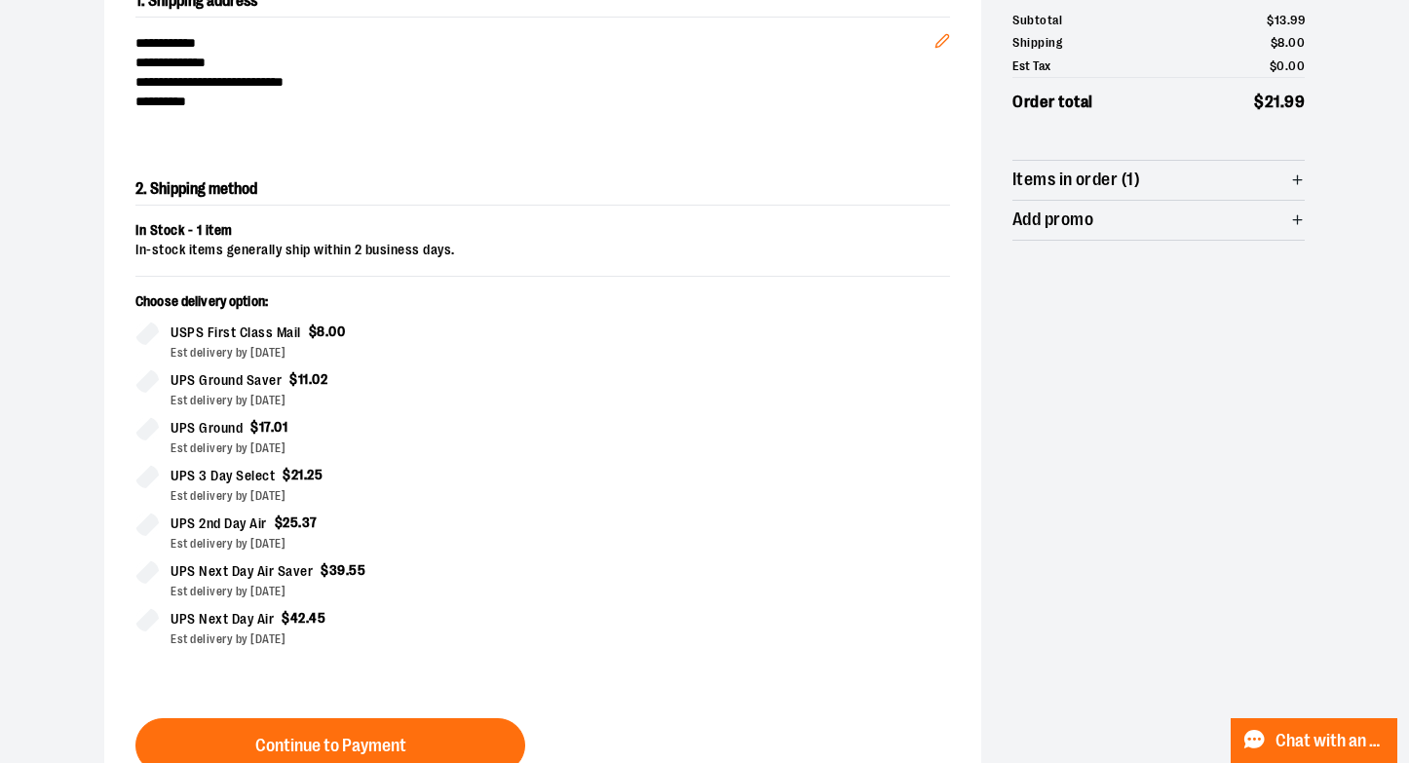
scroll to position [313, 0]
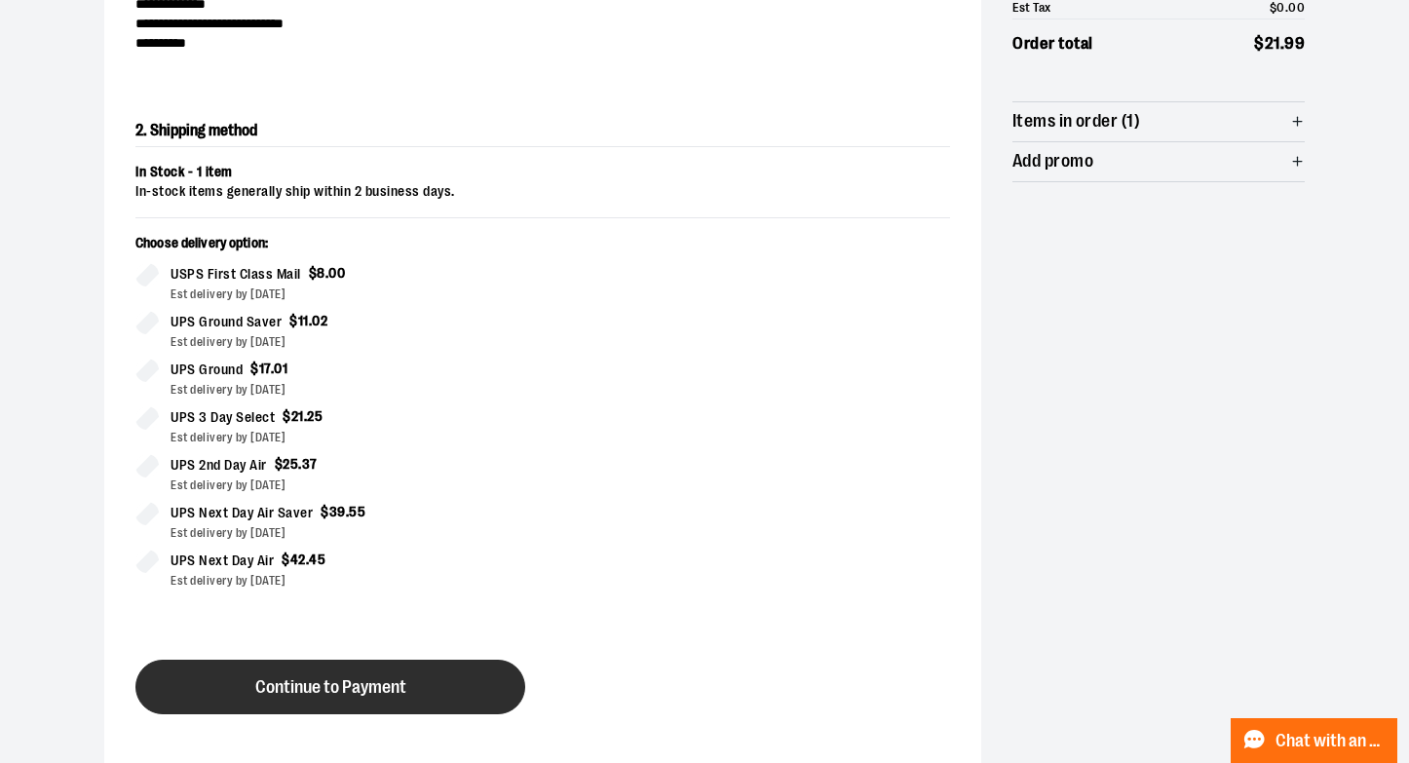
click at [402, 681] on span "Continue to Payment" at bounding box center [330, 687] width 151 height 19
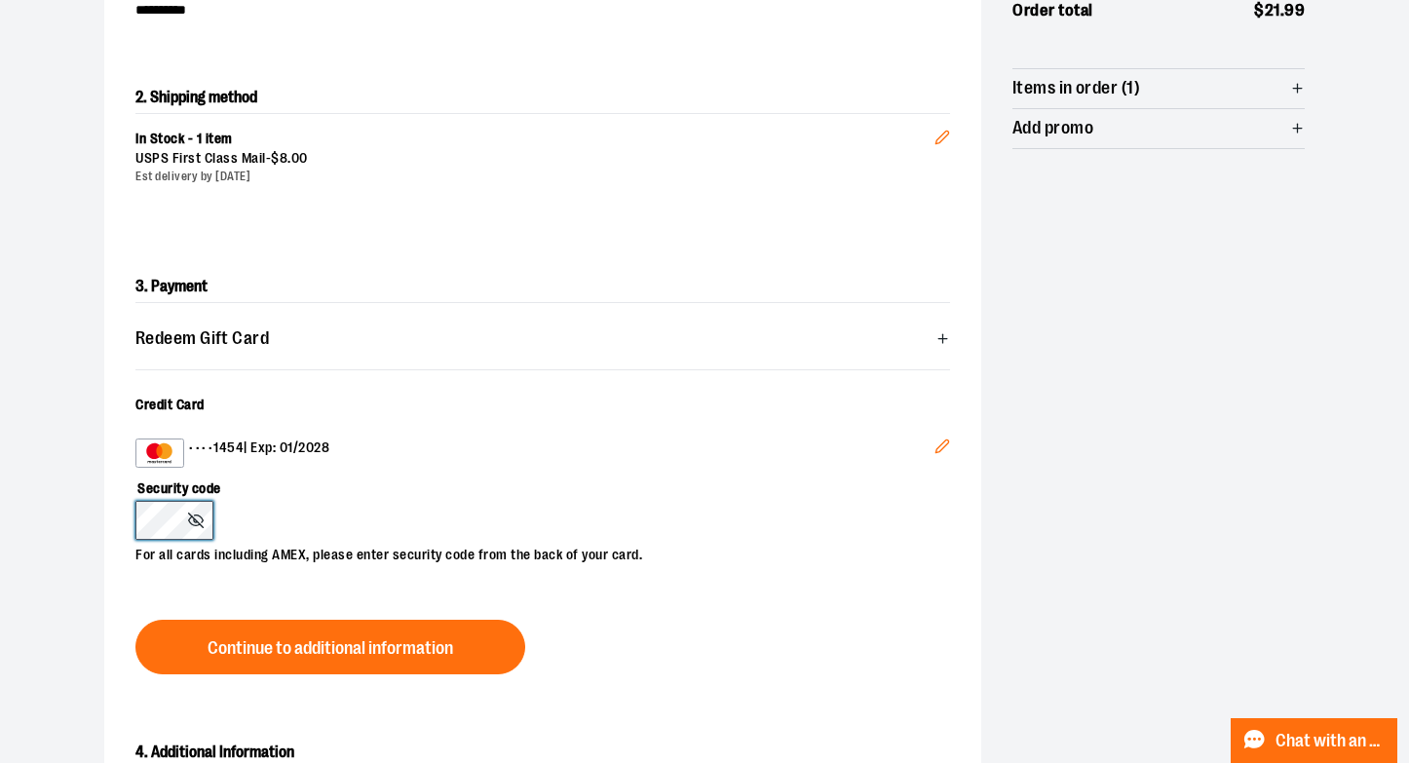
scroll to position [344, 0]
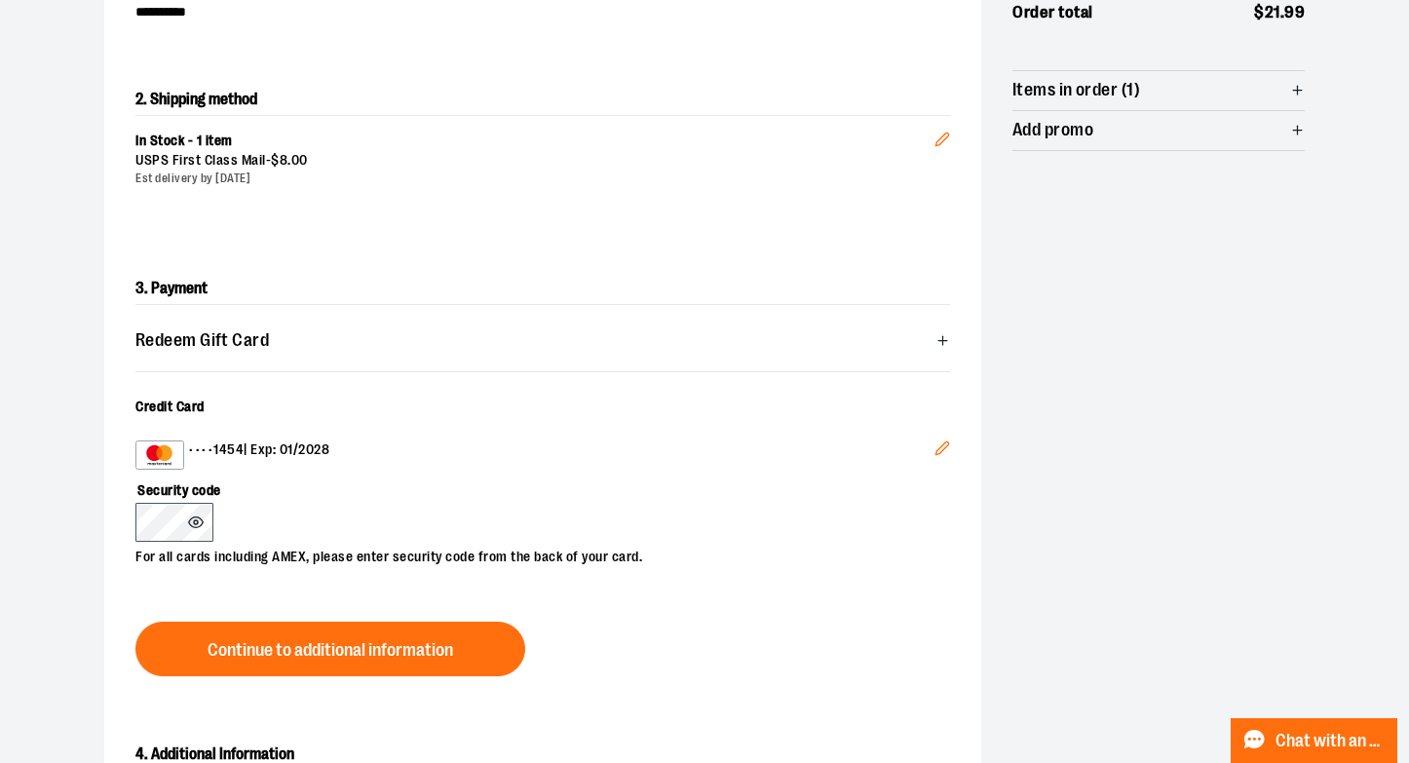
click at [201, 520] on icon at bounding box center [196, 522] width 16 height 16
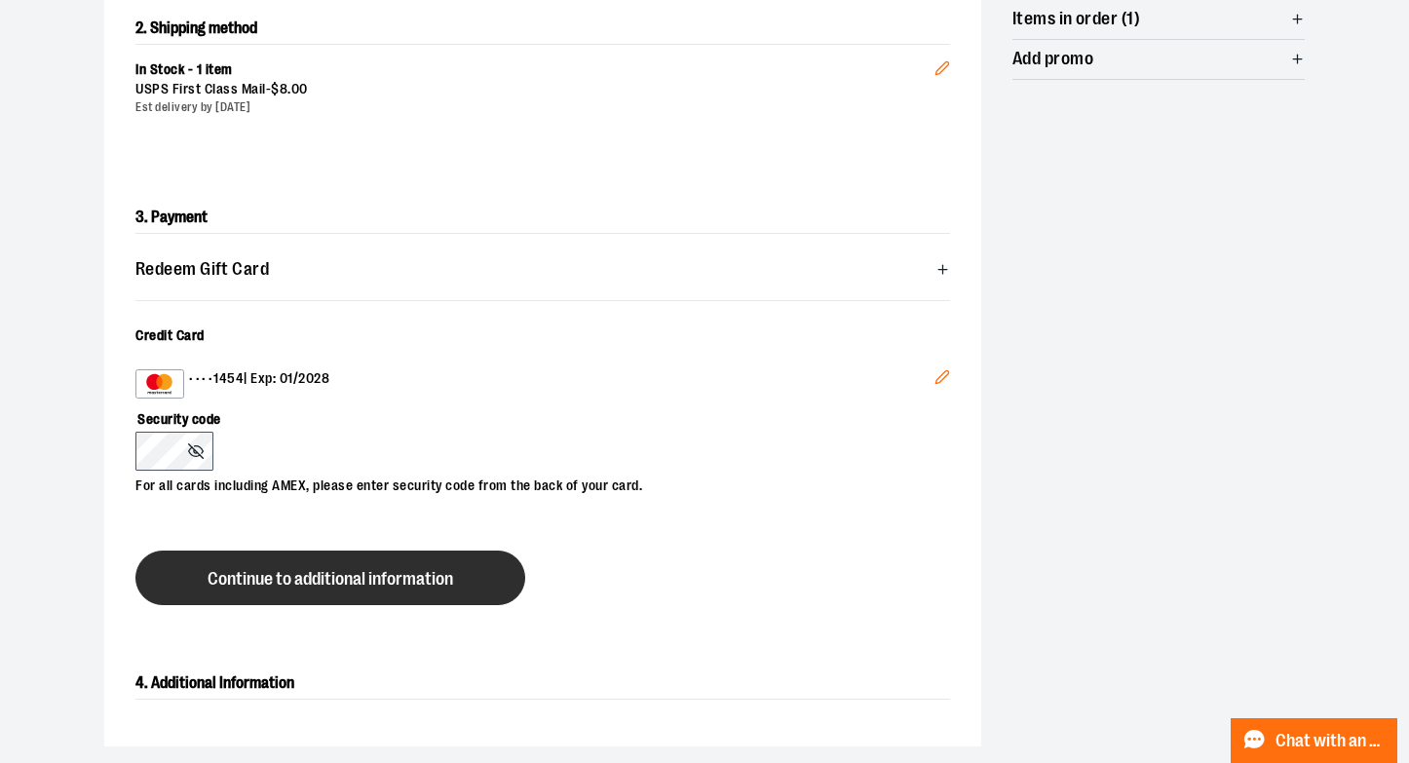
scroll to position [466, 0]
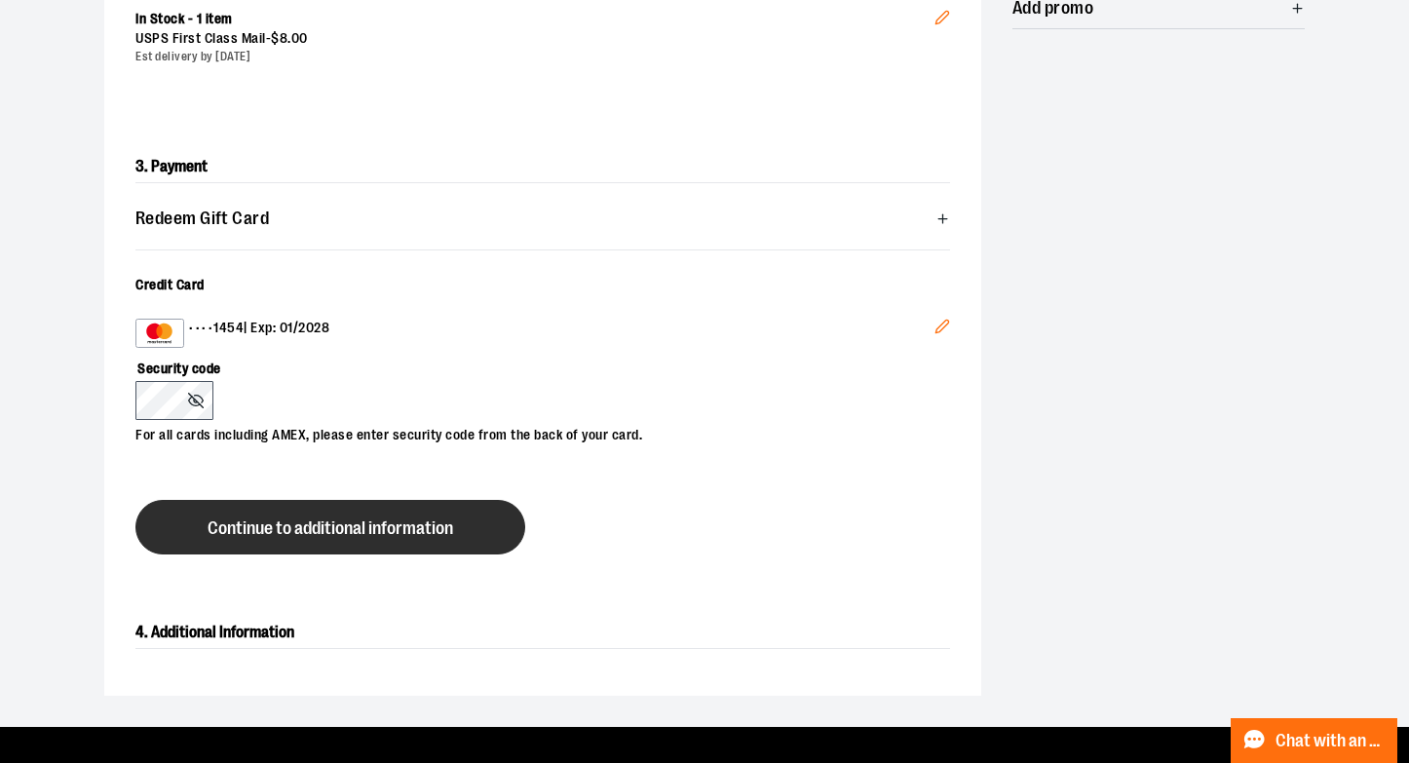
click at [440, 533] on span "Continue to additional information" at bounding box center [330, 528] width 245 height 19
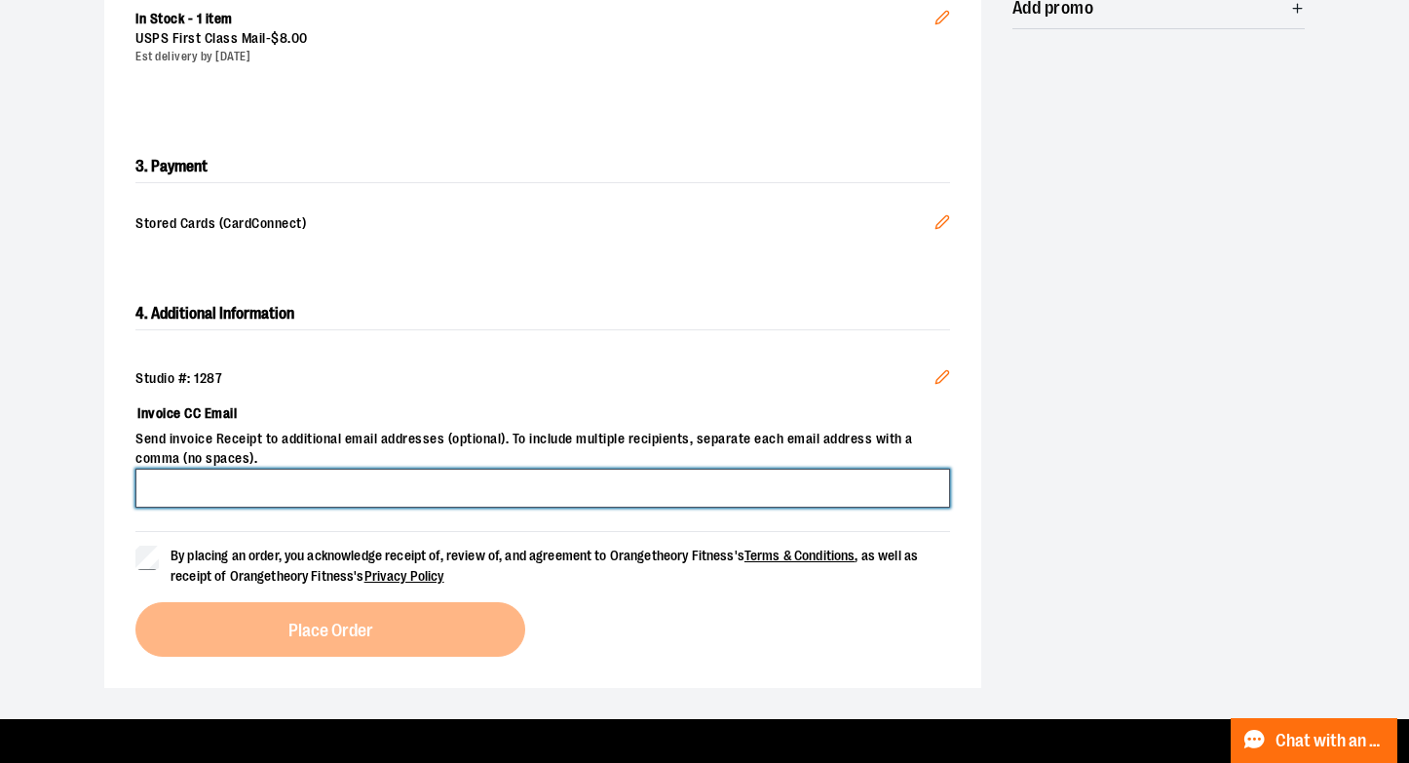
click at [437, 480] on input "Invoice CC Email" at bounding box center [542, 488] width 814 height 39
type input "**********"
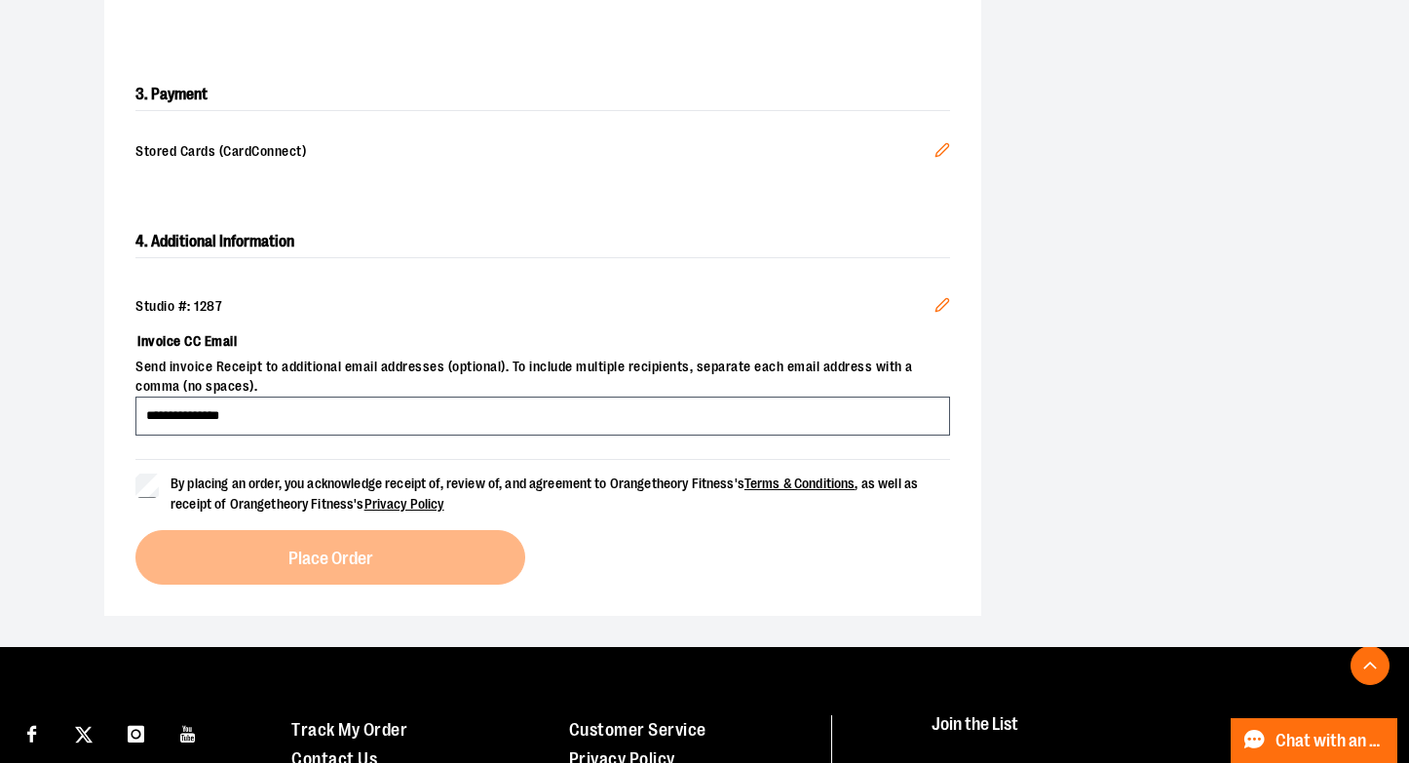
scroll to position [547, 0]
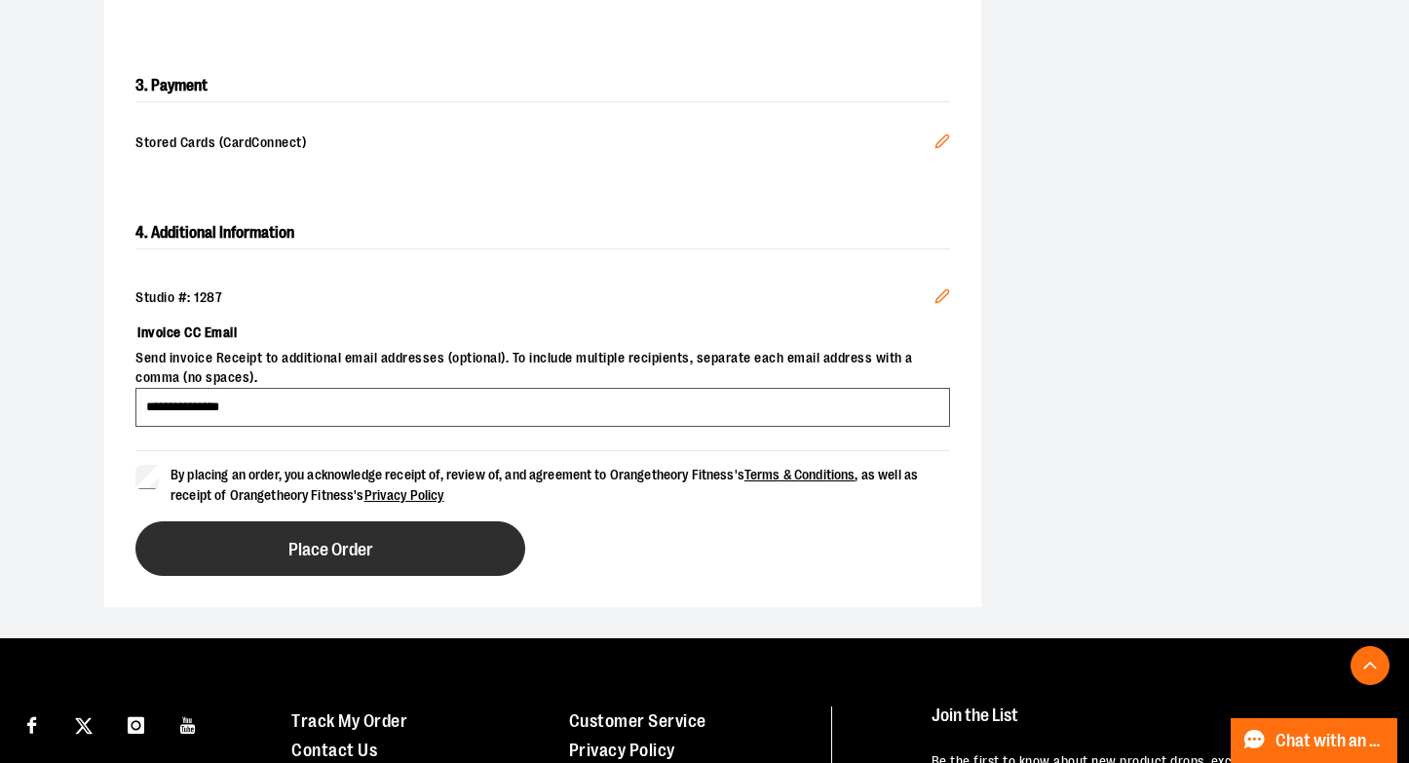
click at [446, 544] on button "Place Order" at bounding box center [330, 548] width 390 height 55
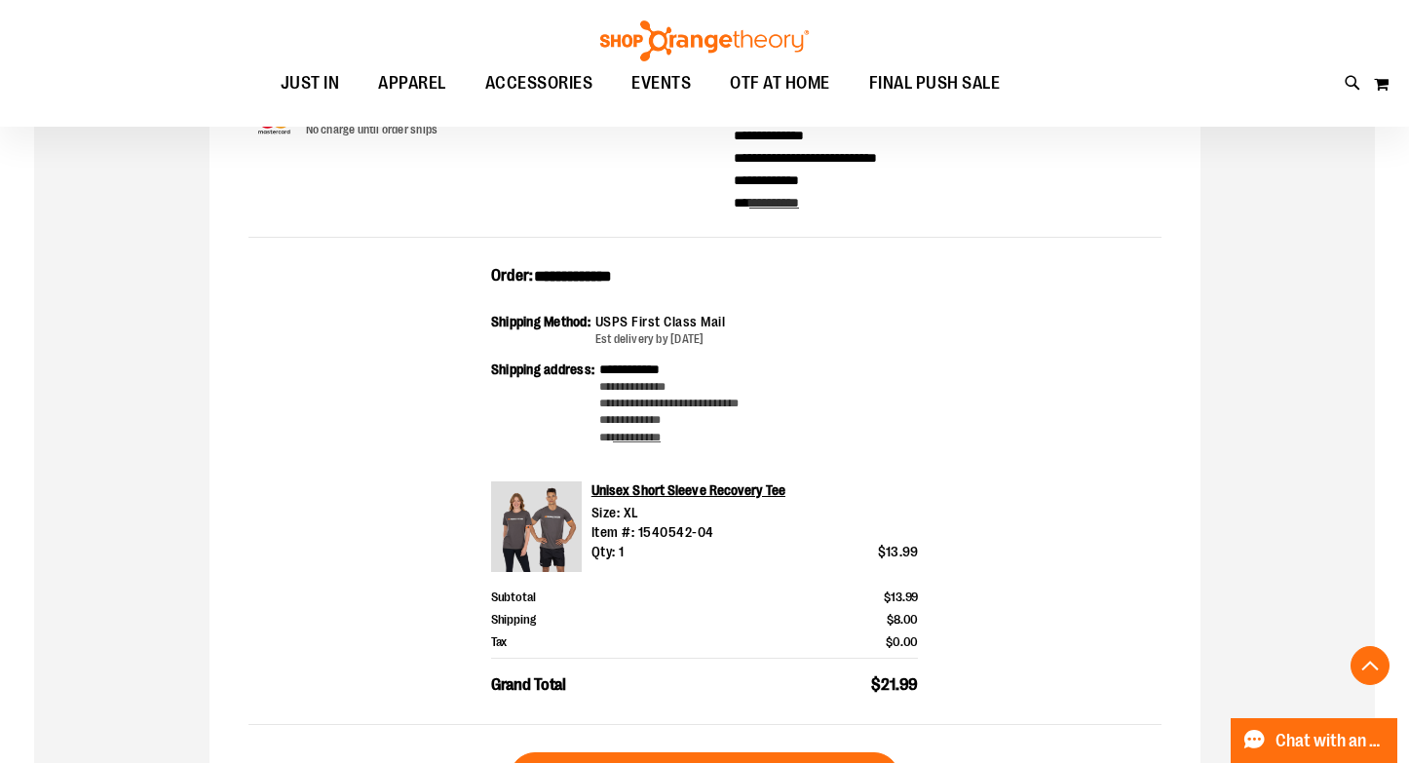
scroll to position [379, 0]
